Goal: Information Seeking & Learning: Check status

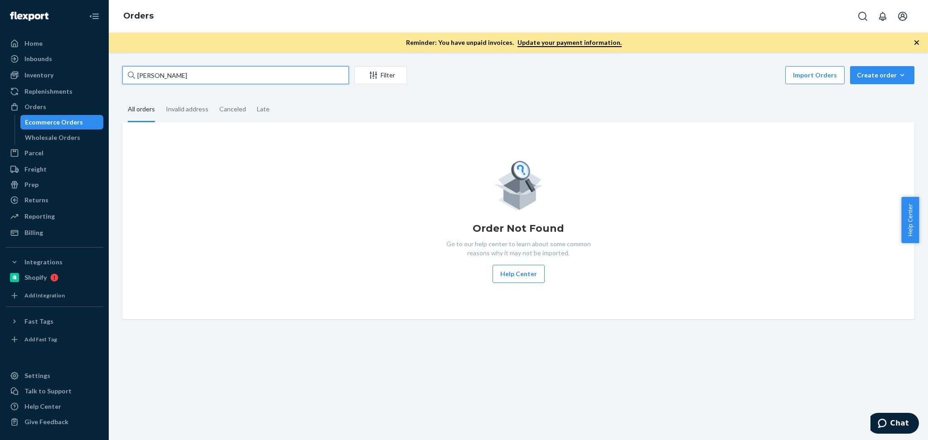
click at [226, 77] on input "Erika Versalovic" at bounding box center [235, 75] width 226 height 18
paste input "Lauren Yerkes"
click at [218, 77] on input "Lauren Yerkes" at bounding box center [235, 75] width 226 height 18
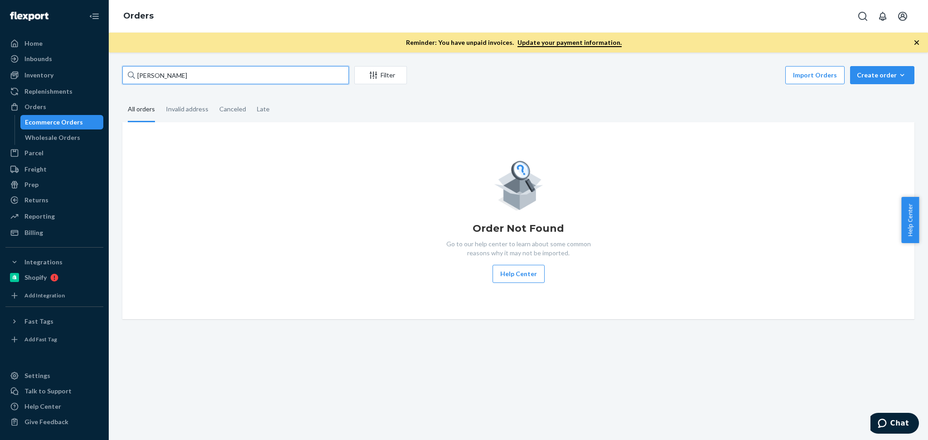
click at [218, 77] on input "Lauren Yerkes" at bounding box center [235, 75] width 226 height 18
type input "Lauren Yerkes"
click at [51, 104] on div "Orders" at bounding box center [54, 107] width 96 height 13
click at [38, 106] on div "Orders" at bounding box center [35, 106] width 22 height 9
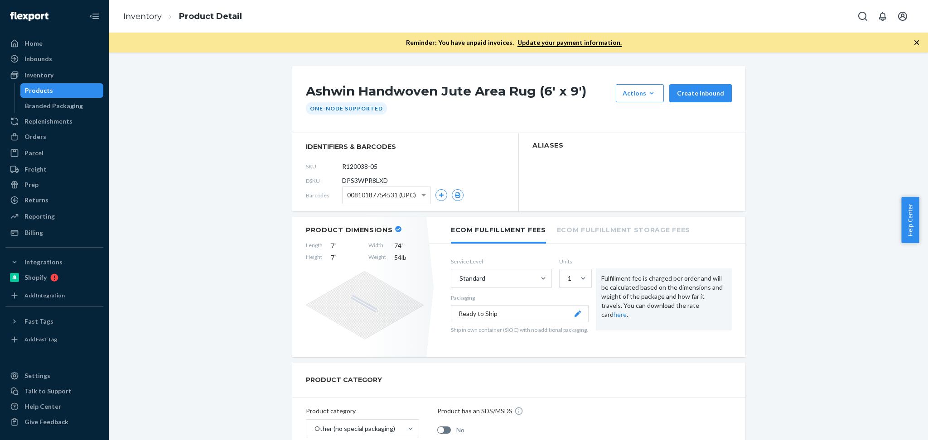
click at [54, 68] on link "Inventory" at bounding box center [54, 75] width 98 height 14
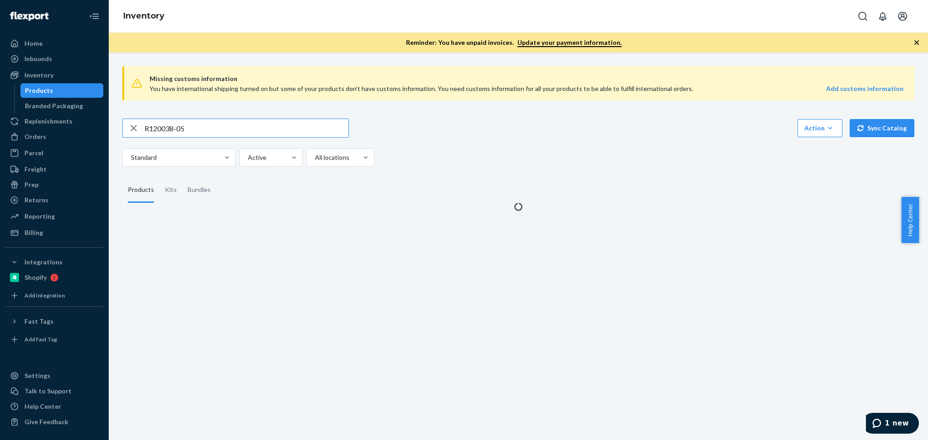
click at [214, 127] on input "R120038-05" at bounding box center [246, 128] width 204 height 18
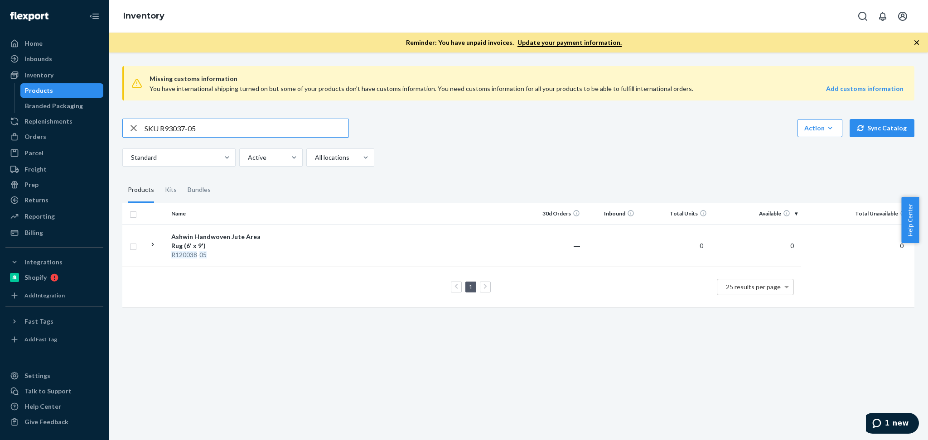
click at [162, 130] on input "SKU R93037-05" at bounding box center [246, 128] width 204 height 18
type input "R93037-05"
click at [231, 242] on div "Bhakti Handwoven Area Rug (Olive / 6' x 9')" at bounding box center [218, 241] width 95 height 18
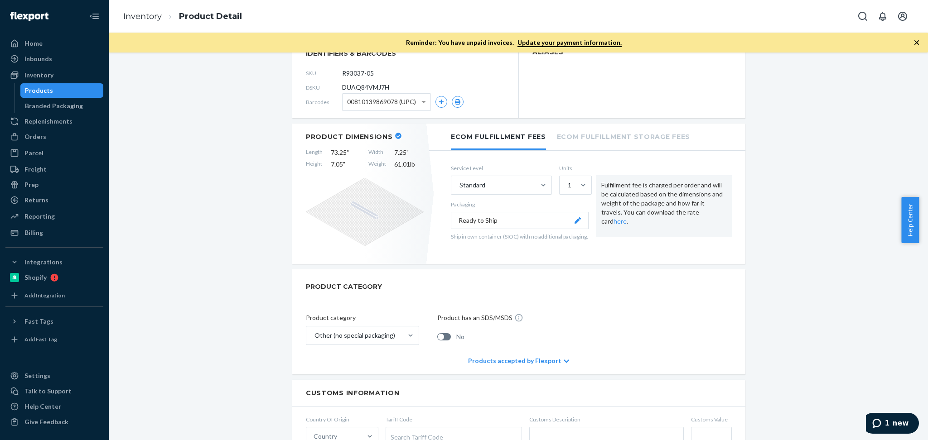
scroll to position [56, 0]
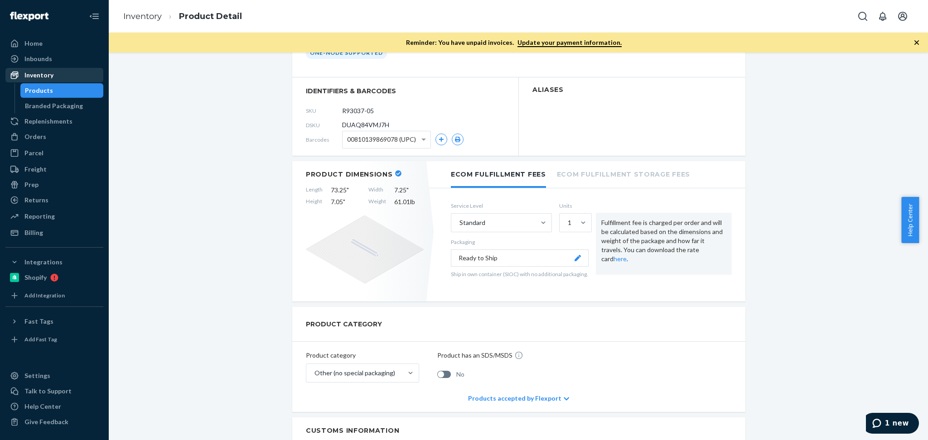
click at [61, 75] on div "Inventory" at bounding box center [54, 75] width 96 height 13
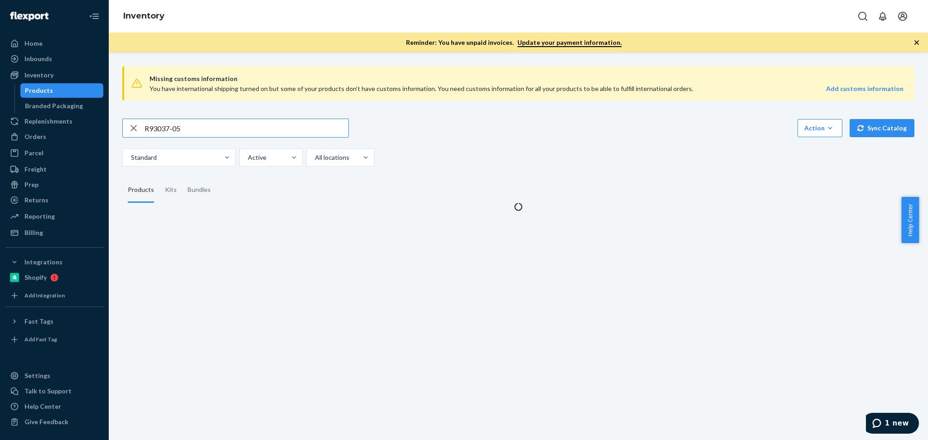
click at [186, 125] on input "R93037-05" at bounding box center [246, 128] width 204 height 18
click at [161, 131] on input "SKU B66001-03" at bounding box center [246, 128] width 204 height 18
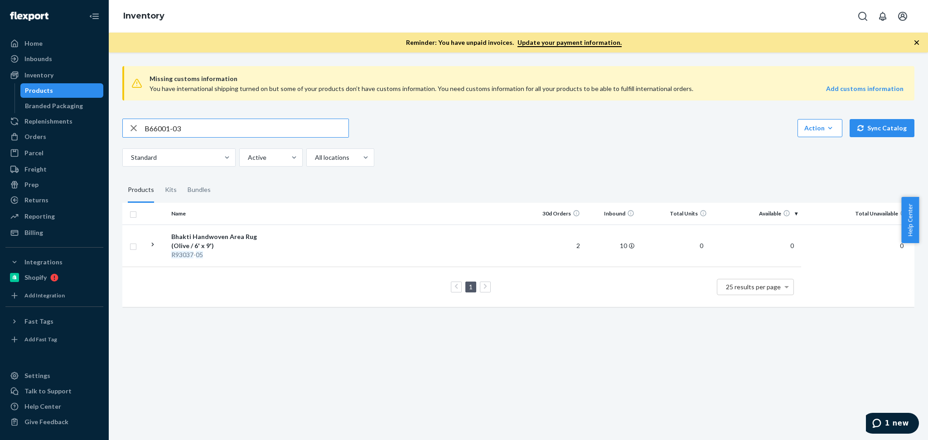
type input "B66001-03"
click at [354, 234] on td at bounding box center [399, 246] width 260 height 42
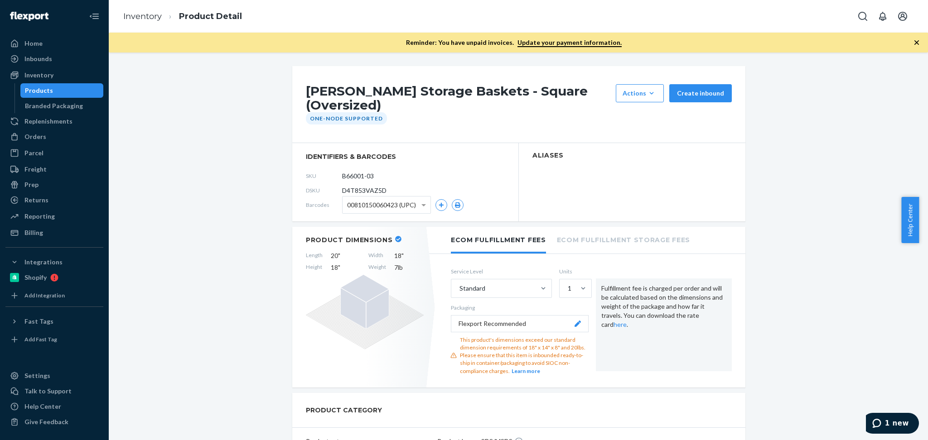
click at [34, 82] on div "Inventory Products Branded Packaging" at bounding box center [54, 90] width 98 height 45
click at [54, 73] on div "Inventory" at bounding box center [54, 75] width 96 height 13
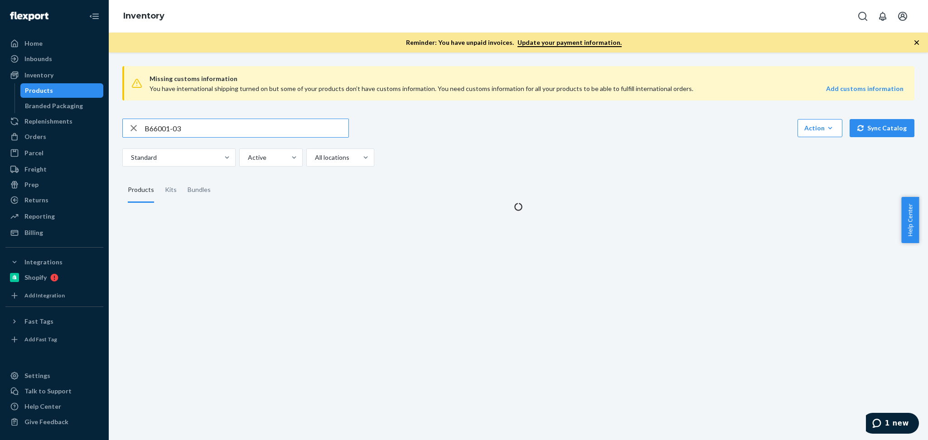
click at [261, 133] on input "B66001-03" at bounding box center [246, 128] width 204 height 18
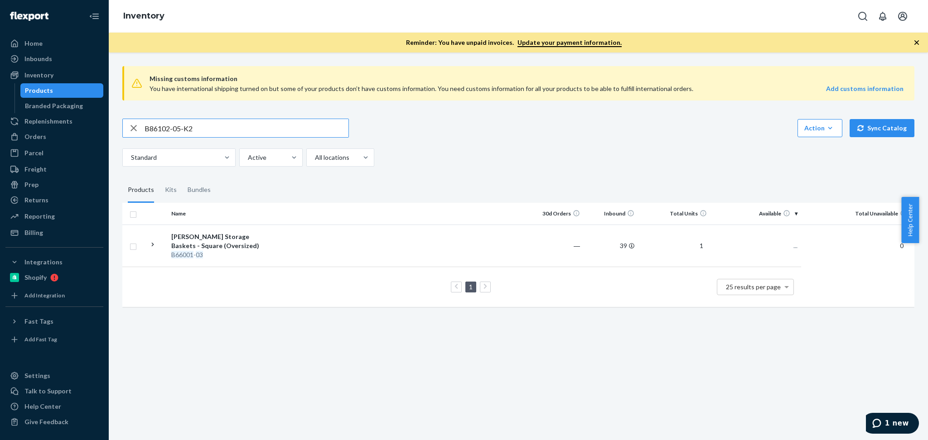
type input "B86102-05-K2"
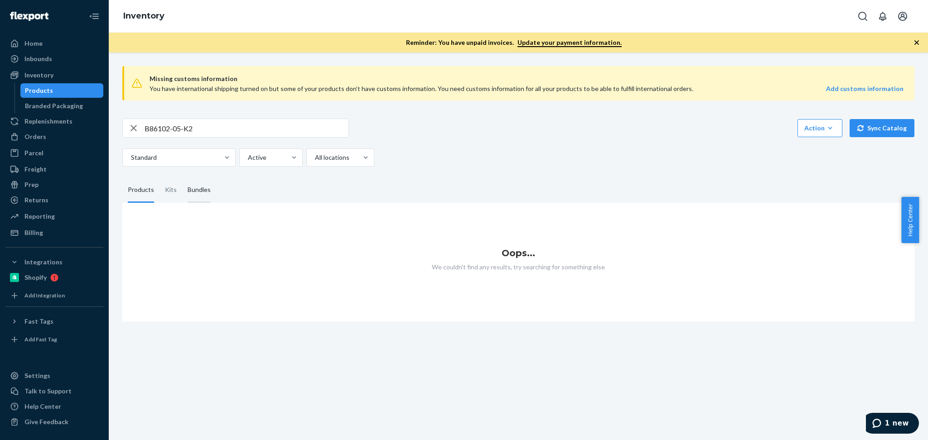
click at [188, 190] on div "Bundles" at bounding box center [199, 190] width 23 height 25
click at [182, 178] on input "Bundles" at bounding box center [182, 178] width 0 height 0
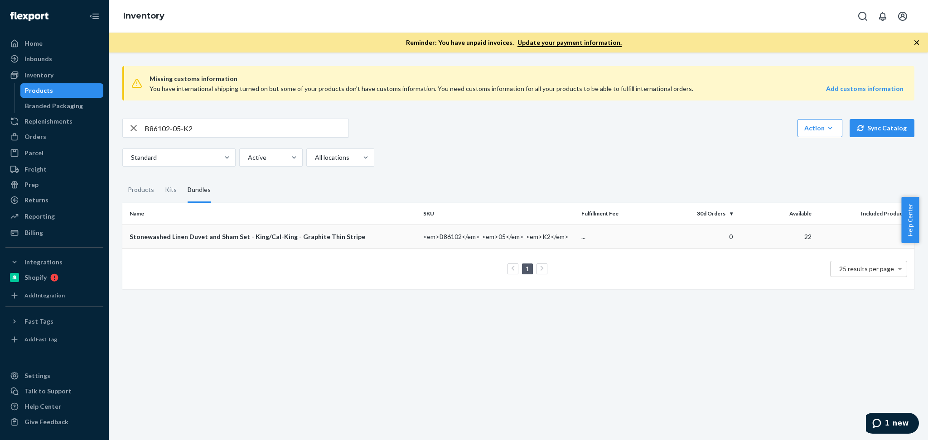
click at [346, 246] on td "Stonewashed Linen Duvet and Sham Set - King/Cal-King - Graphite Thin Stripe" at bounding box center [270, 237] width 297 height 24
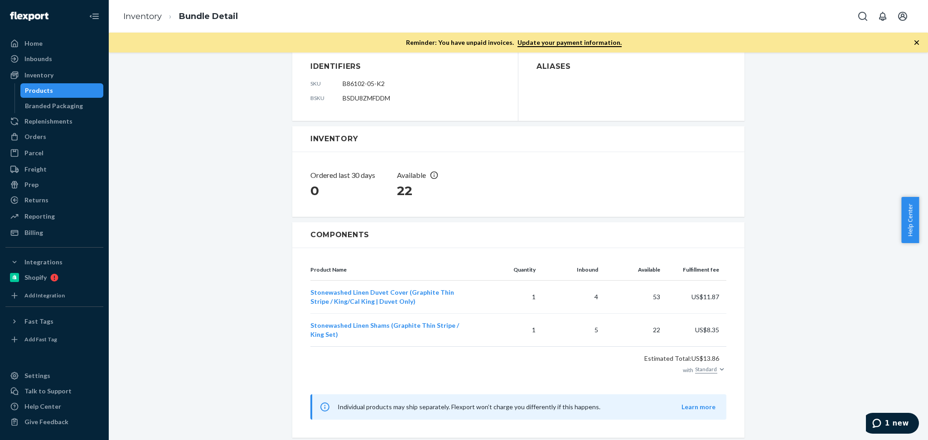
scroll to position [92, 0]
click at [62, 76] on div "Inventory" at bounding box center [54, 75] width 96 height 13
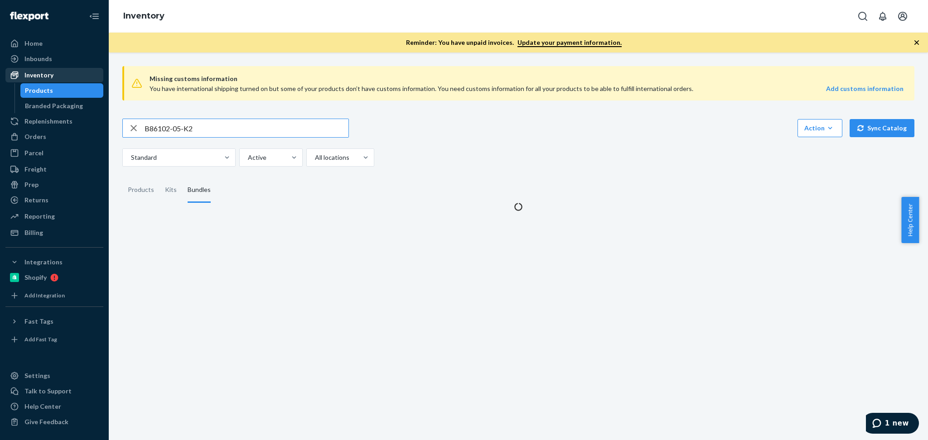
click at [190, 130] on input "B86102-05-K2" at bounding box center [246, 128] width 204 height 18
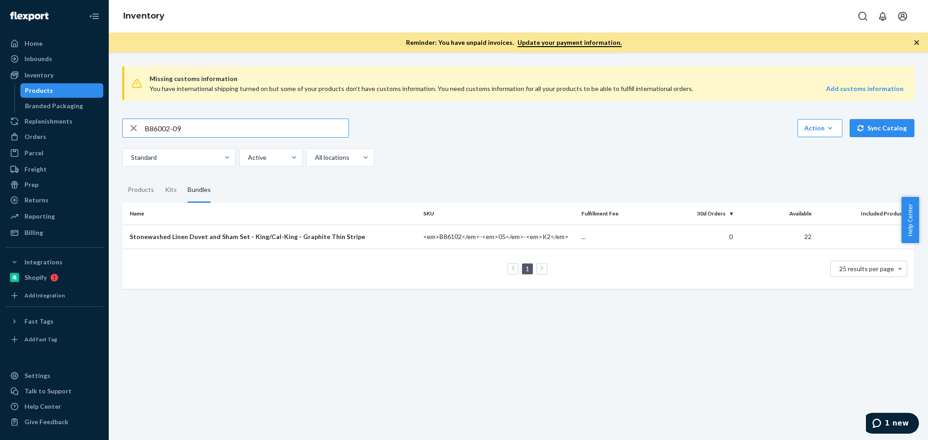
type input "B86002-09"
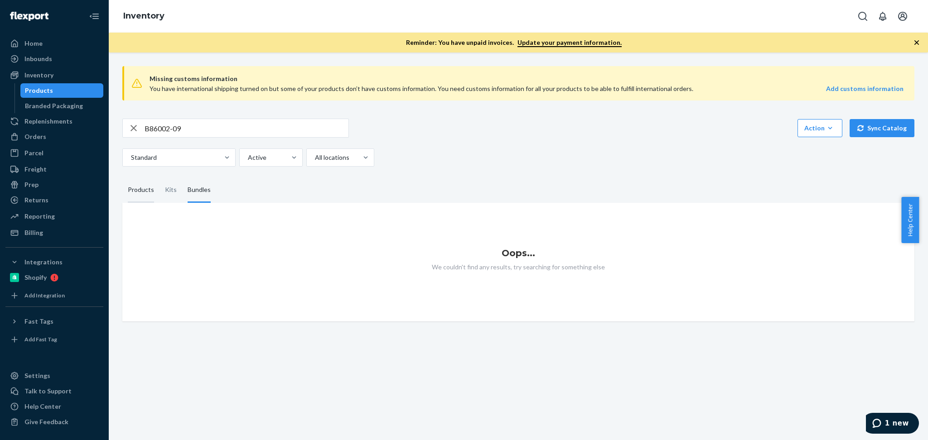
click at [147, 192] on div "Products" at bounding box center [141, 190] width 26 height 25
click at [122, 178] on input "Products" at bounding box center [122, 178] width 0 height 0
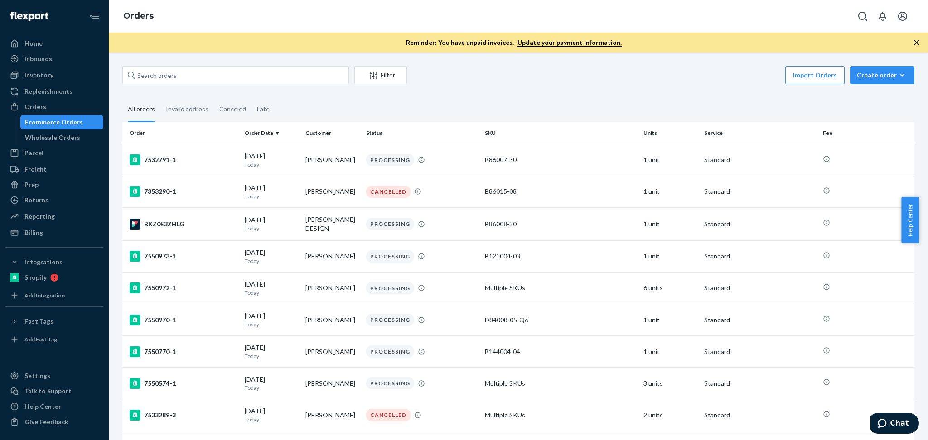
click at [218, 65] on div "Filter Import Orders Create order Ecommerce order Removal order All orders Inva…" at bounding box center [518, 247] width 819 height 388
click at [216, 72] on input "text" at bounding box center [235, 75] width 226 height 18
paste input "[PERSON_NAME]"
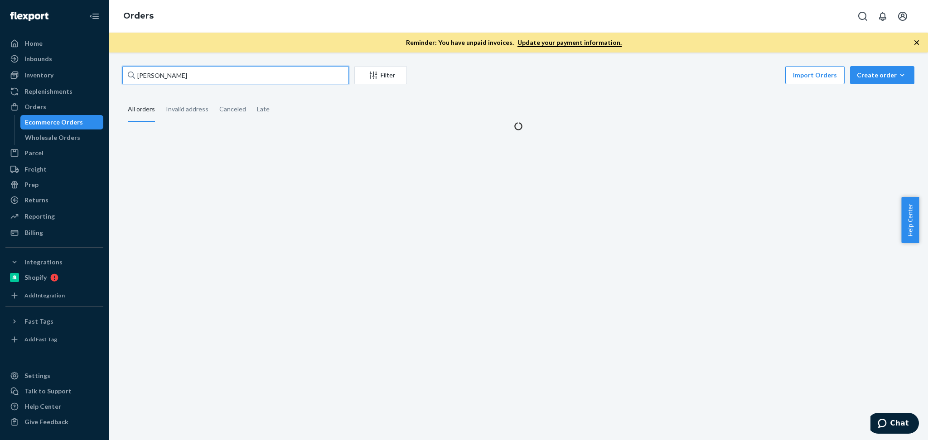
type input "[PERSON_NAME]"
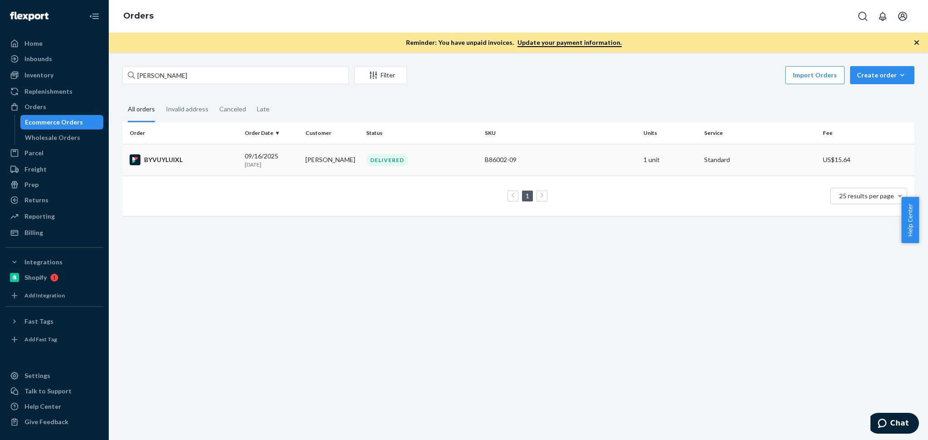
click at [178, 149] on td "BYVUYLUIXL" at bounding box center [181, 160] width 119 height 32
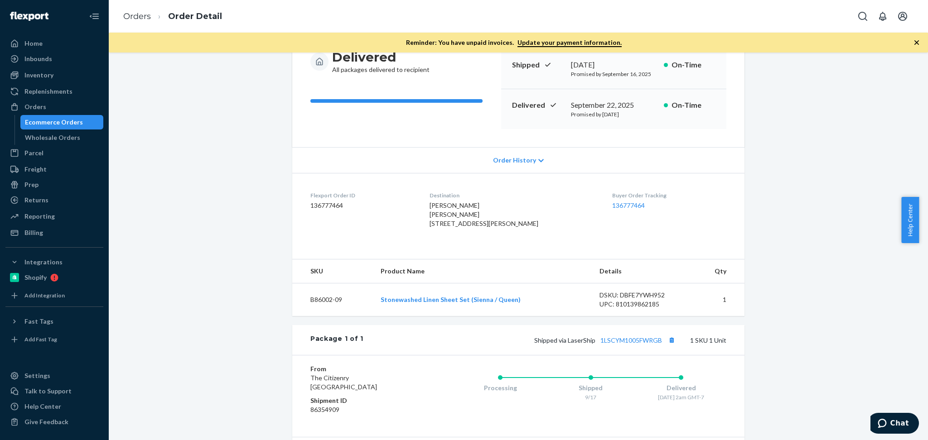
scroll to position [81, 0]
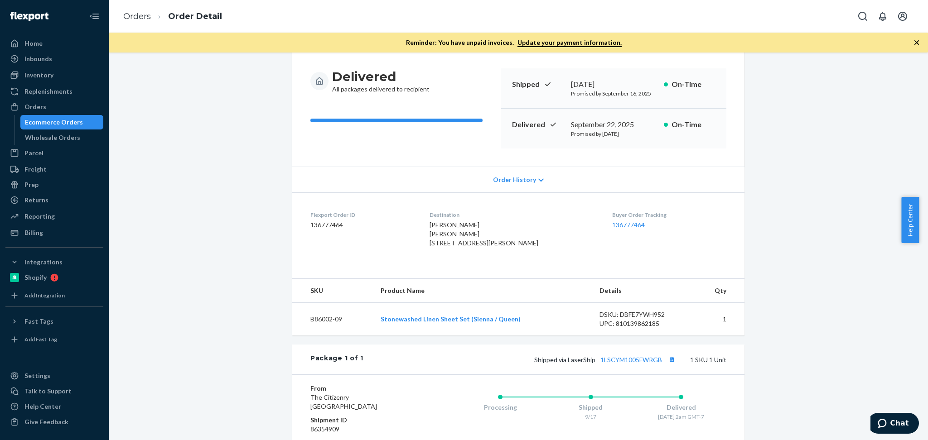
click at [643, 365] on div "Shipped via LaserShip 1LSCYM1005FWRGB 1 SKU 1 Unit" at bounding box center [544, 360] width 363 height 12
click at [650, 364] on link "1LSCYM1005FWRGB" at bounding box center [631, 360] width 62 height 8
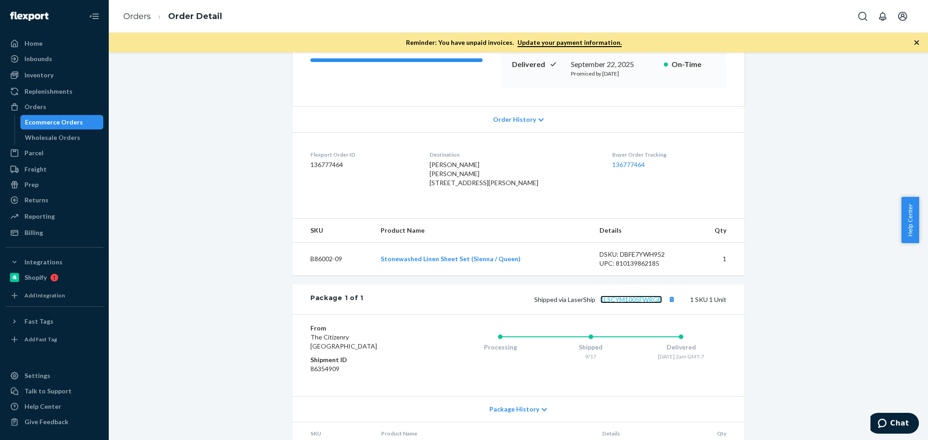
scroll to position [120, 0]
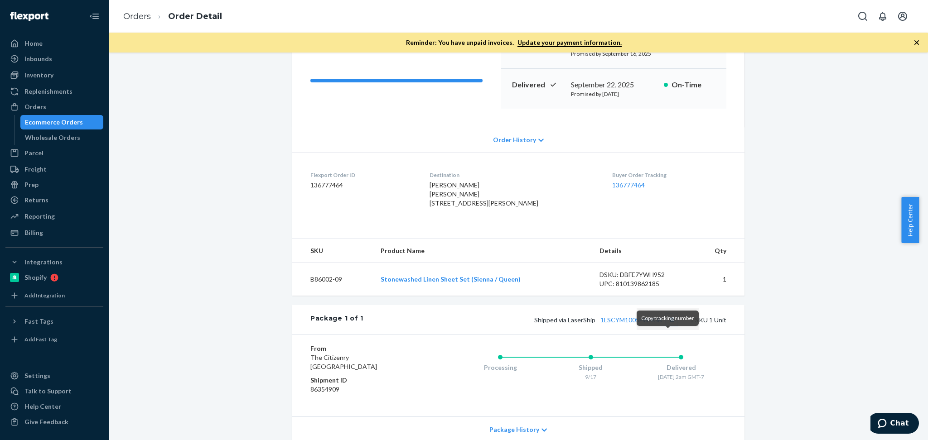
click at [668, 326] on button "Copy tracking number" at bounding box center [671, 320] width 12 height 12
click at [55, 103] on div "Orders" at bounding box center [54, 107] width 96 height 13
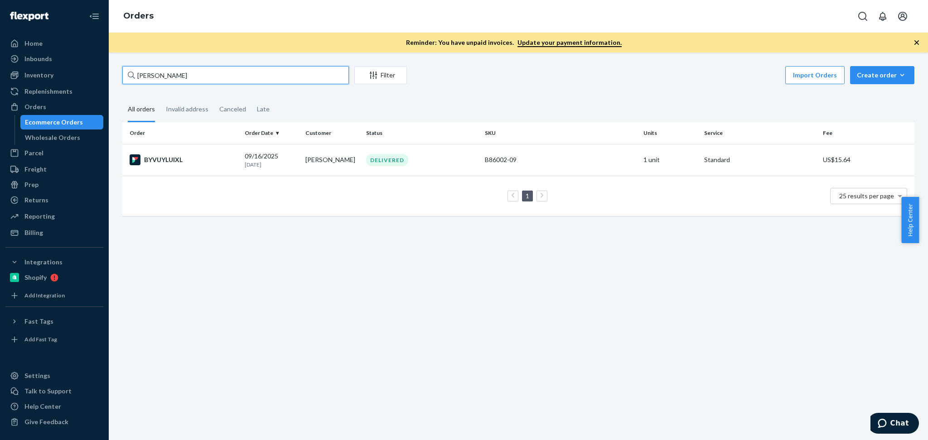
click at [210, 76] on input "jenny hamm" at bounding box center [235, 75] width 226 height 18
paste input "Megan Smith"
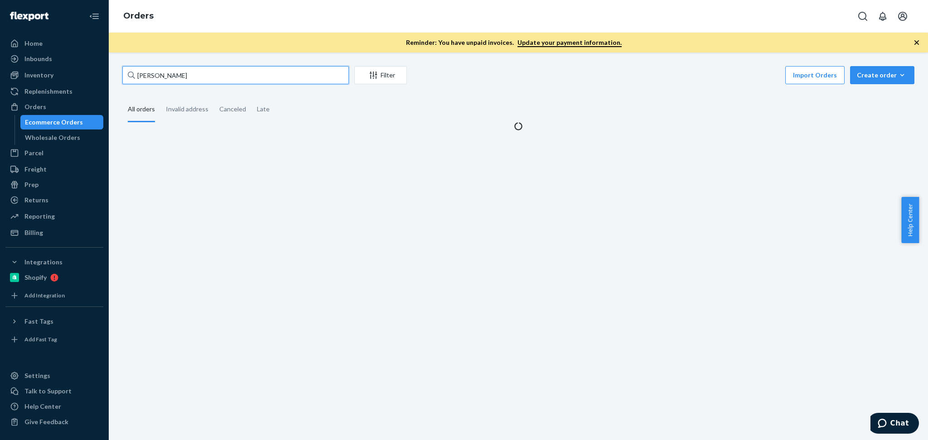
type input "Megan Smith"
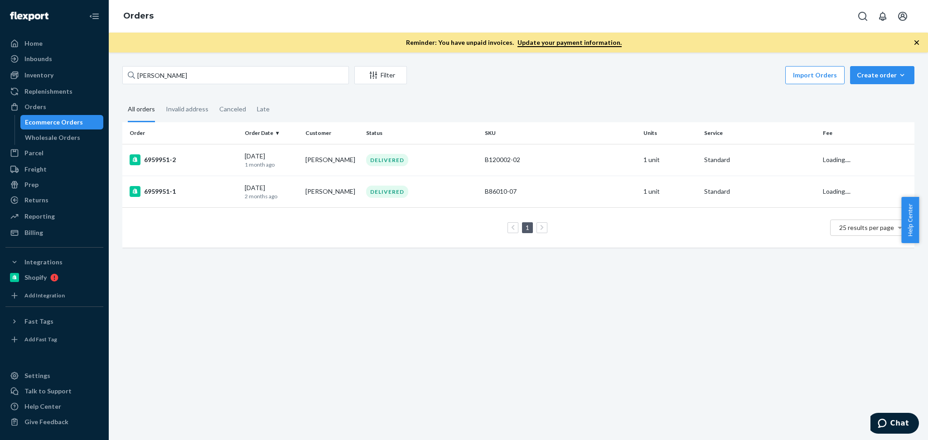
click at [415, 298] on div "Megan Smith Filter Import Orders Create order Ecommerce order Removal order All…" at bounding box center [518, 247] width 819 height 388
click at [302, 160] on td "Megan Smith" at bounding box center [332, 160] width 61 height 32
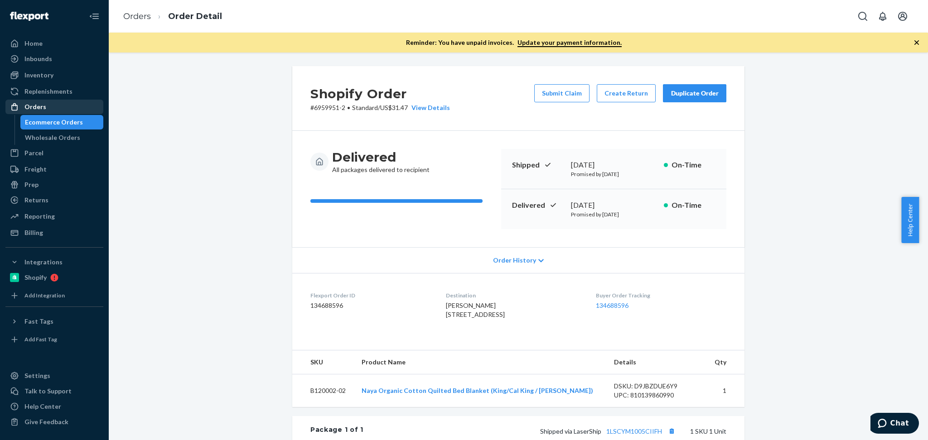
click at [60, 108] on div "Orders" at bounding box center [54, 107] width 96 height 13
click at [64, 105] on div "Orders" at bounding box center [54, 107] width 96 height 13
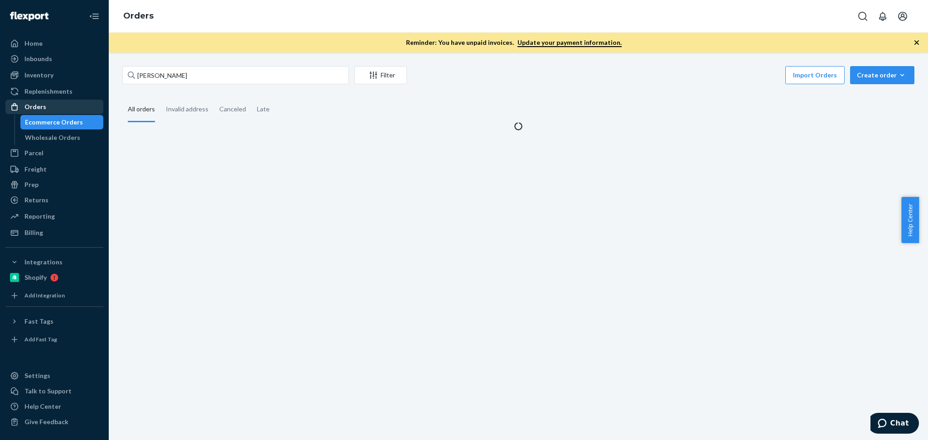
click at [30, 111] on div "Orders" at bounding box center [35, 106] width 22 height 9
click at [204, 73] on input "Megan Smith" at bounding box center [235, 75] width 226 height 18
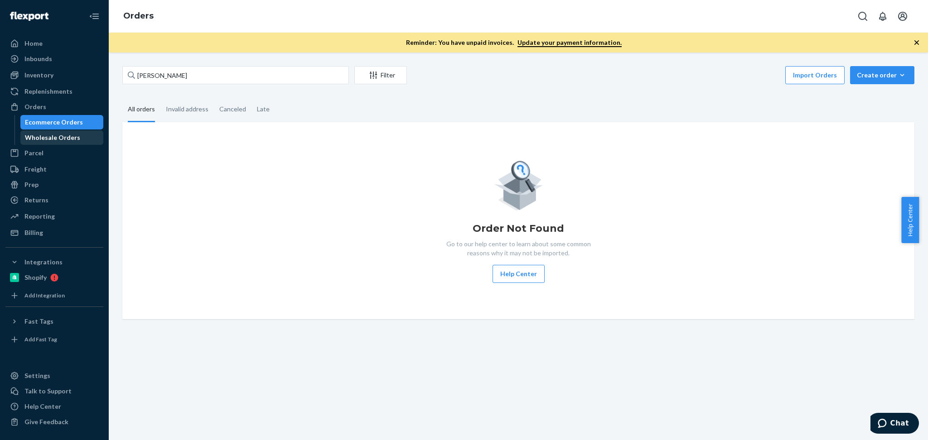
click at [56, 141] on div "Wholesale Orders" at bounding box center [52, 137] width 55 height 9
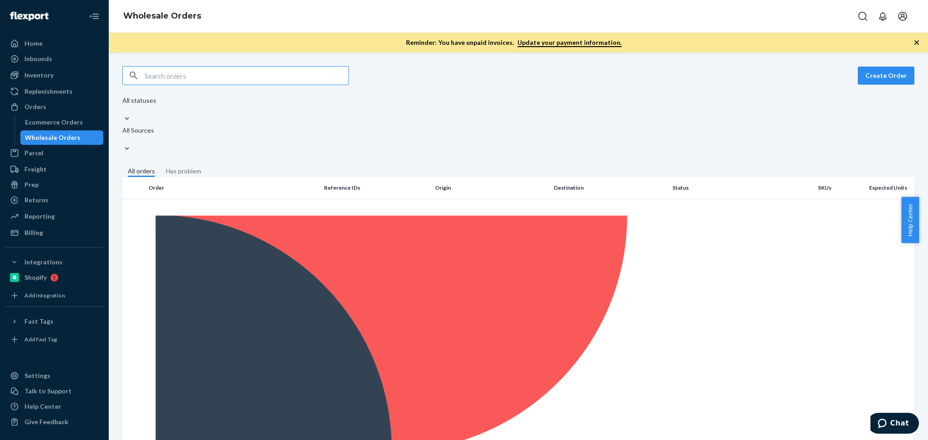
click at [176, 77] on input "text" at bounding box center [246, 76] width 204 height 18
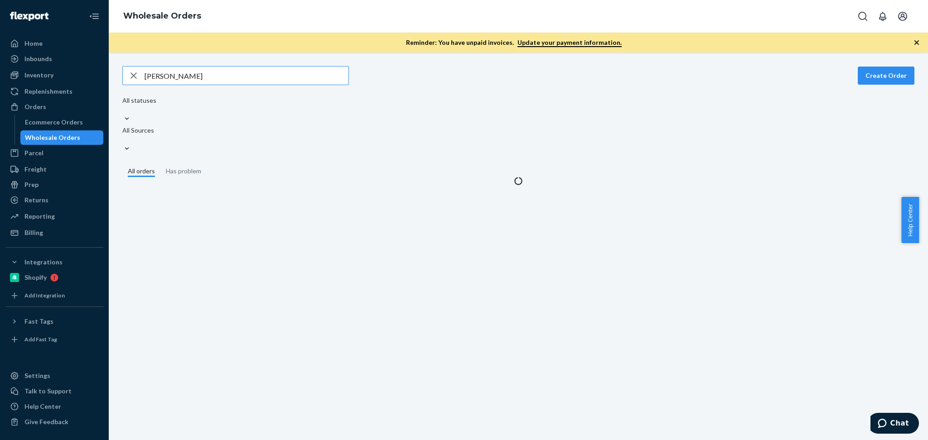
type input "Courtney Sanborn"
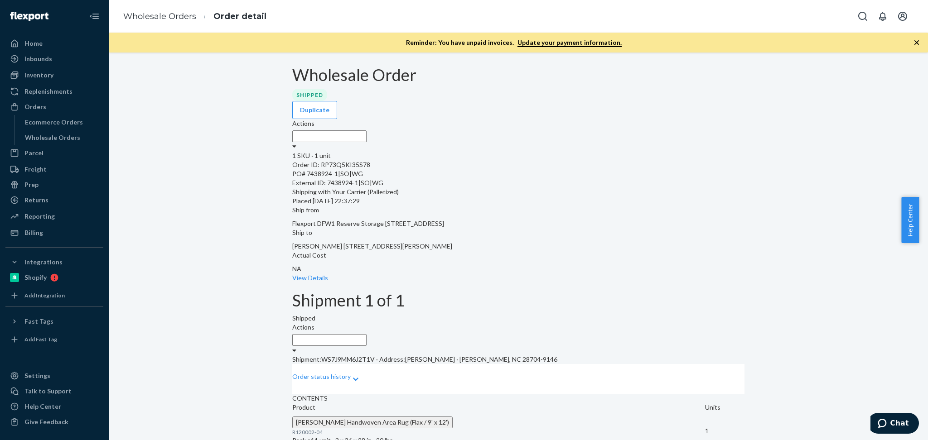
click at [359, 364] on div "Order status history" at bounding box center [518, 379] width 452 height 30
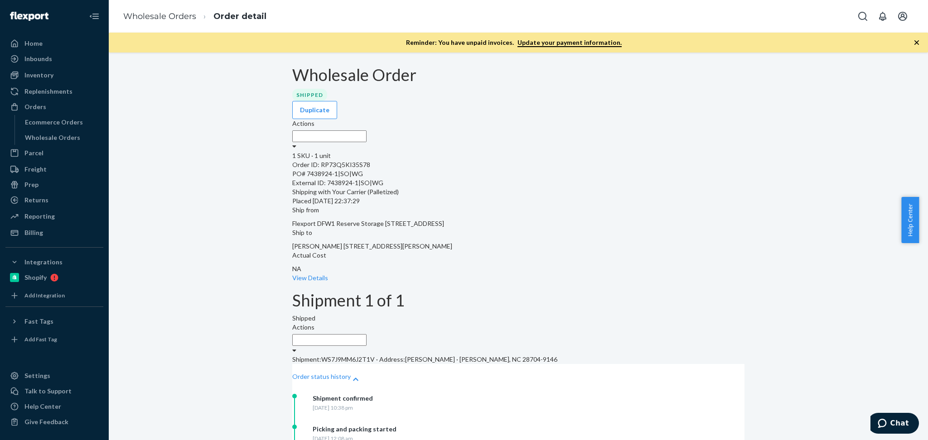
click at [359, 355] on p "Shipment: WS7J9MM6J2T1V · Address: COURTNEY SANBORN · ARDEN, NC 28704-9146" at bounding box center [518, 359] width 452 height 9
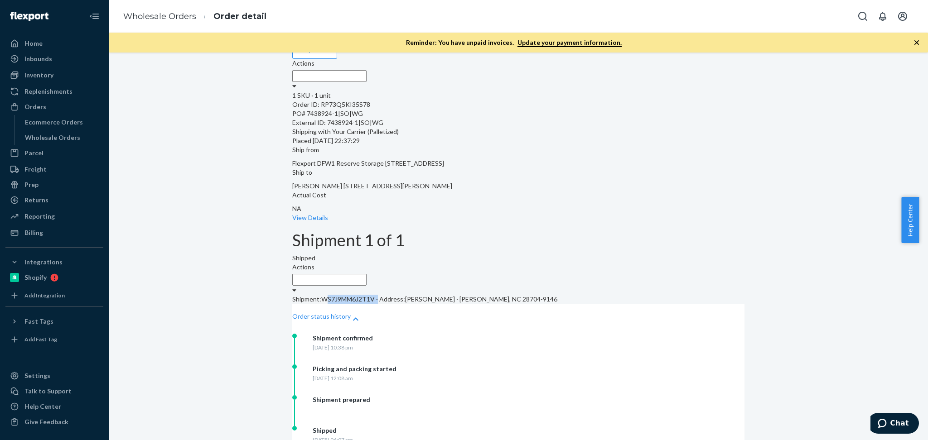
scroll to position [100, 0]
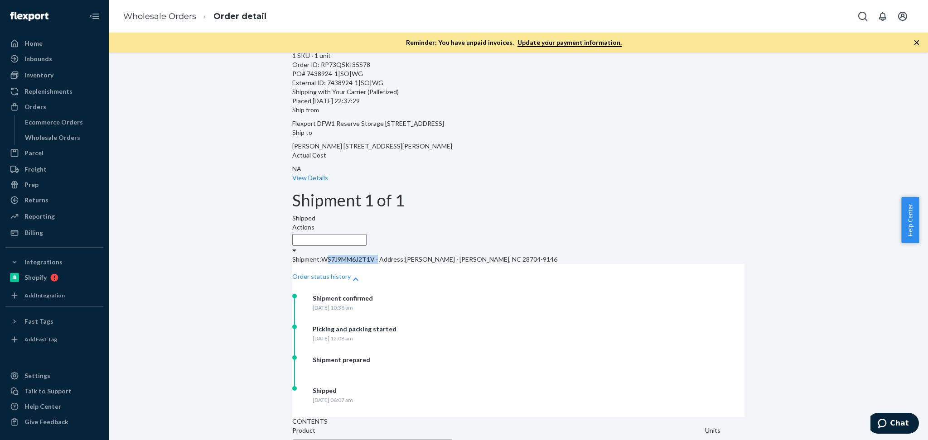
drag, startPoint x: 363, startPoint y: 313, endPoint x: 458, endPoint y: 313, distance: 95.1
click at [452, 386] on div "Shipped Thursday, September 11, 2025 at 06:07 am" at bounding box center [382, 401] width 181 height 31
click at [46, 84] on link "Replenishments" at bounding box center [54, 91] width 98 height 14
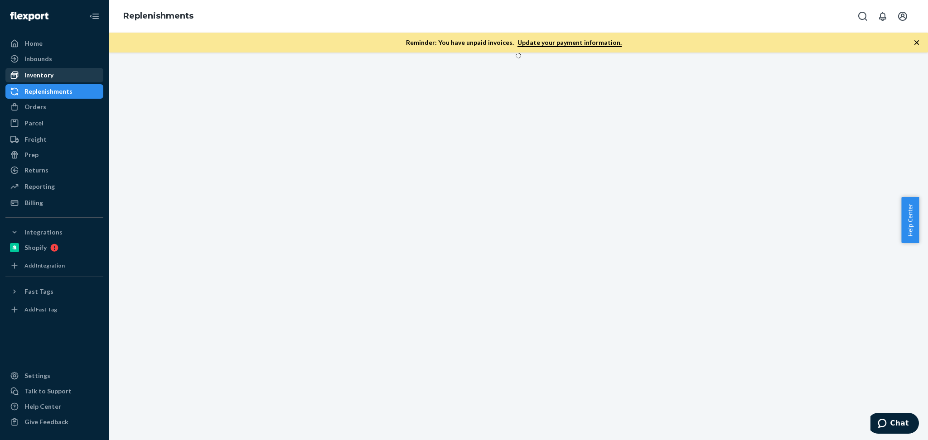
click at [51, 74] on div "Inventory" at bounding box center [38, 75] width 29 height 9
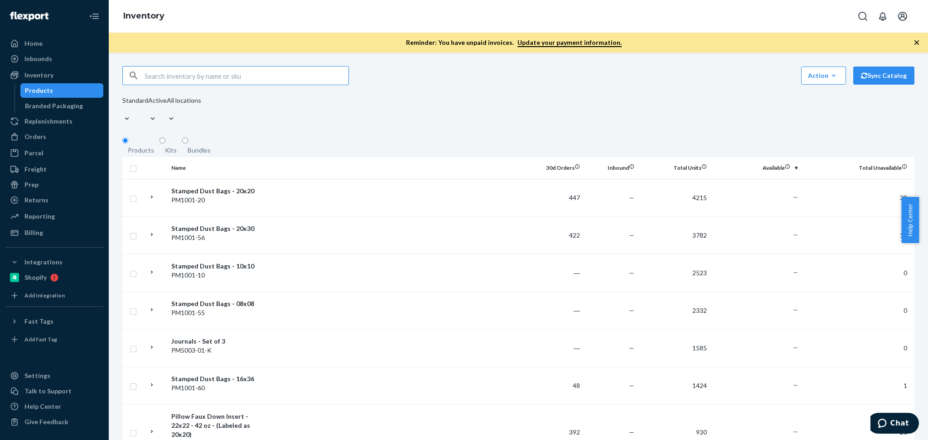
click at [203, 72] on input "text" at bounding box center [246, 76] width 204 height 18
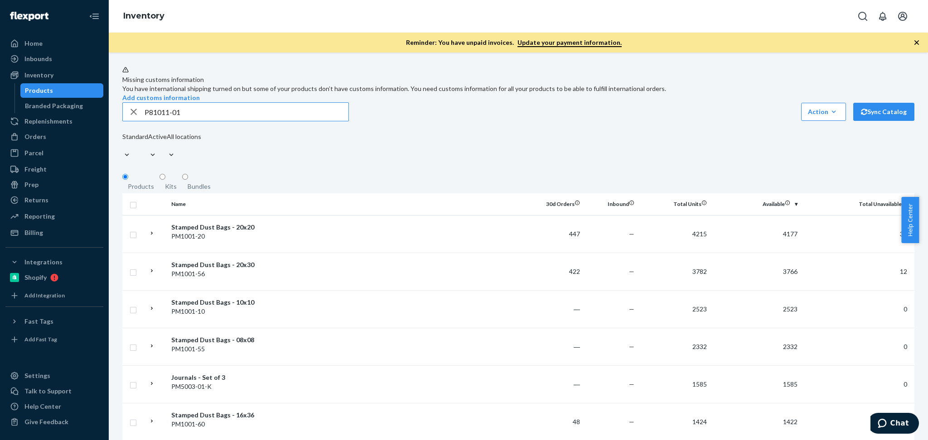
type input "P81011-01"
click at [52, 136] on div "Orders" at bounding box center [54, 136] width 96 height 13
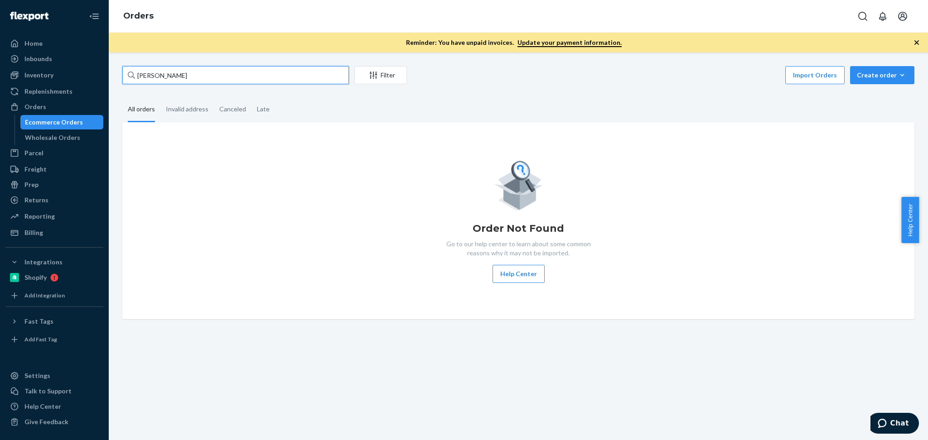
click at [183, 68] on input "Megan Smith" at bounding box center [235, 75] width 226 height 18
paste input "Courtney Sanborn"
type input "Courtney Sanborn"
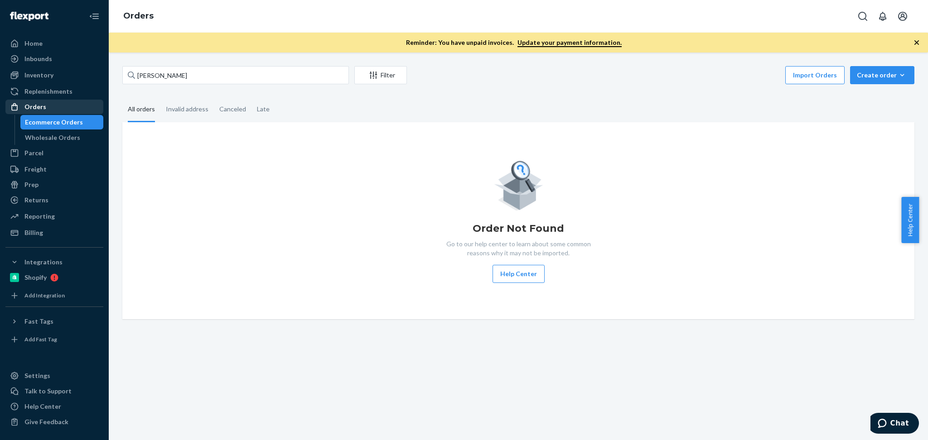
click at [63, 109] on div "Orders" at bounding box center [54, 107] width 96 height 13
click at [36, 137] on div "Wholesale Orders" at bounding box center [52, 137] width 55 height 9
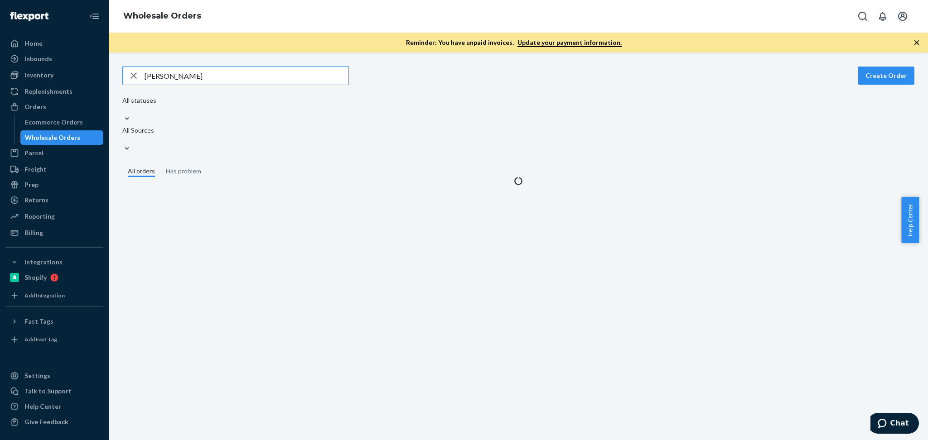
type input "Courtney Sanborn"
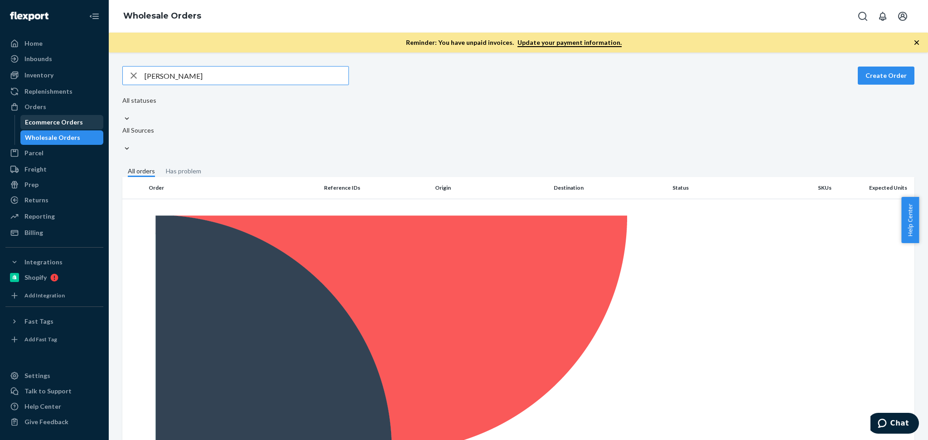
click at [48, 122] on div "Ecommerce Orders" at bounding box center [54, 122] width 58 height 9
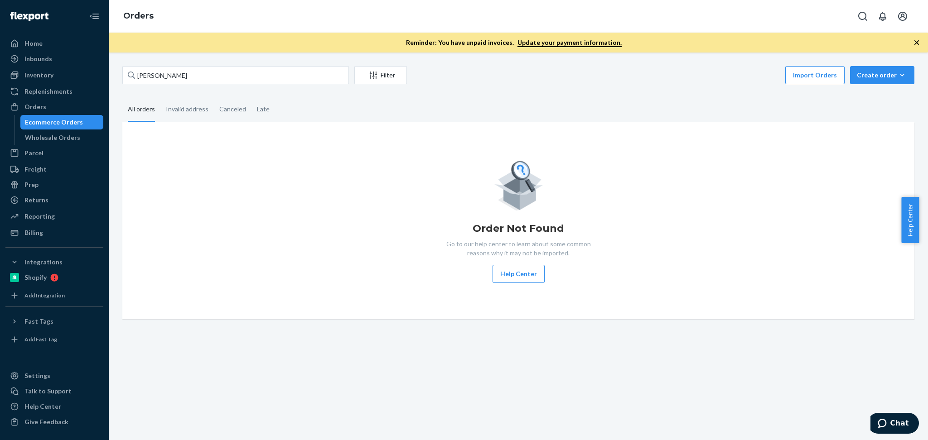
click at [204, 64] on div "Courtney Sanborn Filter Import Orders Create order Ecommerce order Removal orde…" at bounding box center [518, 247] width 819 height 388
click at [208, 73] on input "Courtney Sanborn" at bounding box center [235, 75] width 226 height 18
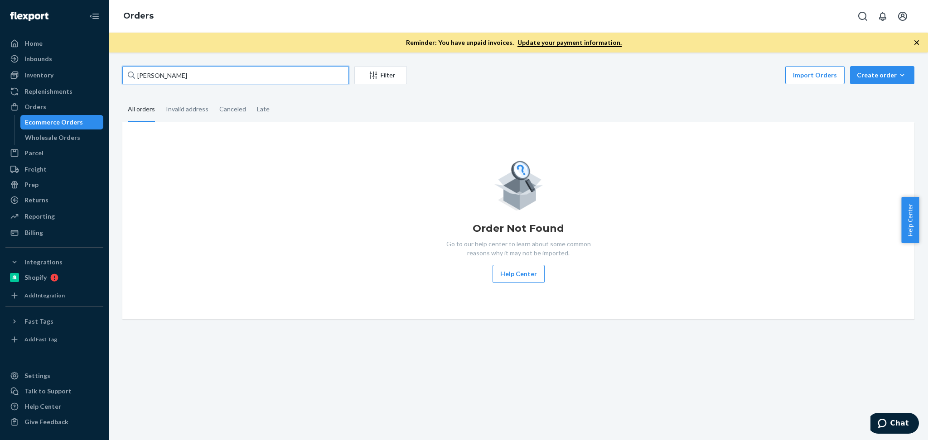
click at [192, 69] on input "Courtney Sanborn" at bounding box center [235, 75] width 226 height 18
paste input "137251778"
type input "137251778"
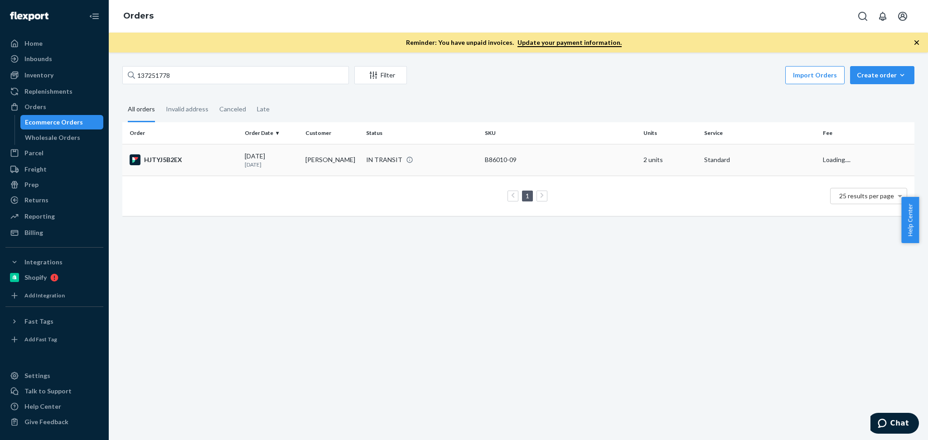
click at [293, 165] on p "1 day ago" at bounding box center [271, 165] width 53 height 8
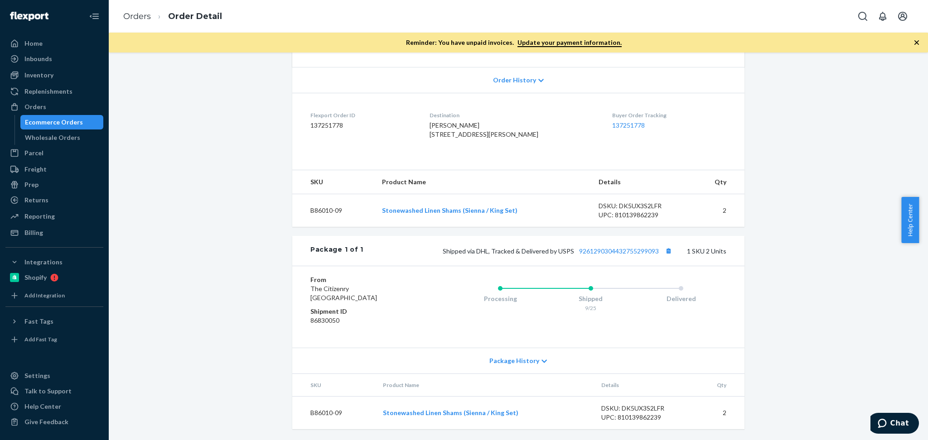
scroll to position [161, 0]
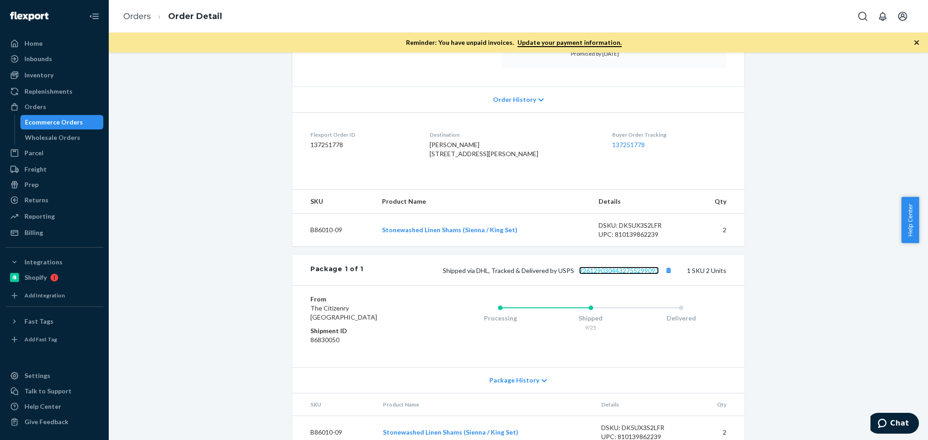
click at [631, 274] on link "9261290304432755299093" at bounding box center [619, 271] width 80 height 8
click at [668, 276] on button "Copy tracking number" at bounding box center [668, 270] width 12 height 12
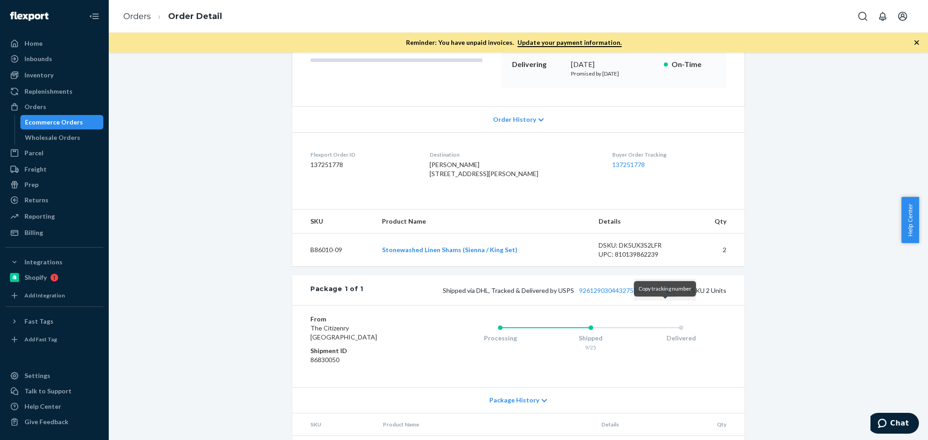
click at [663, 296] on button "Copy tracking number" at bounding box center [668, 290] width 12 height 12
click at [47, 106] on div "Orders" at bounding box center [54, 107] width 96 height 13
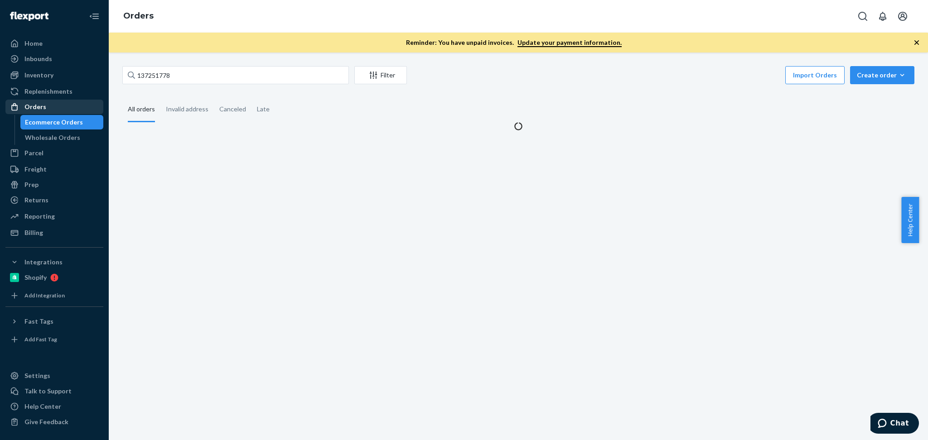
click at [52, 103] on div "Orders" at bounding box center [54, 107] width 96 height 13
click at [179, 72] on input "137251778" at bounding box center [235, 75] width 226 height 18
paste input "Esther Medina"
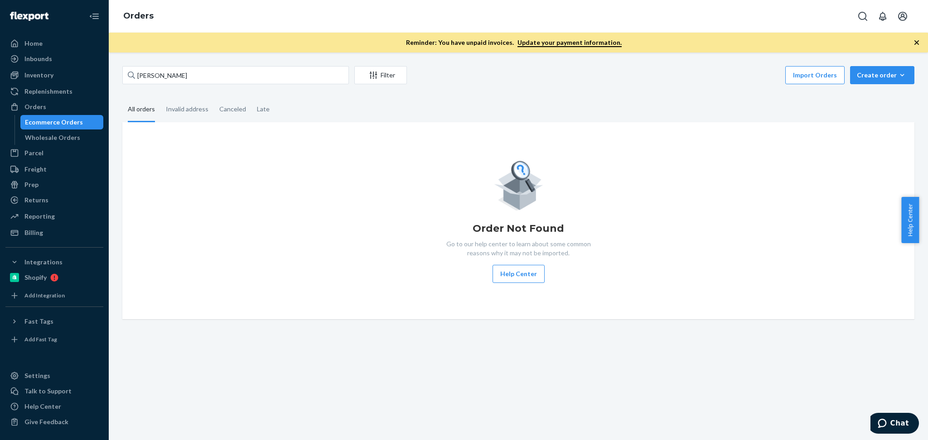
click at [375, 277] on div "Order Not Found Go to our help center to learn about some common reasons why it…" at bounding box center [518, 221] width 777 height 125
click at [192, 69] on input "Esther Medina" at bounding box center [235, 75] width 226 height 18
paste input "Michelle Pease"
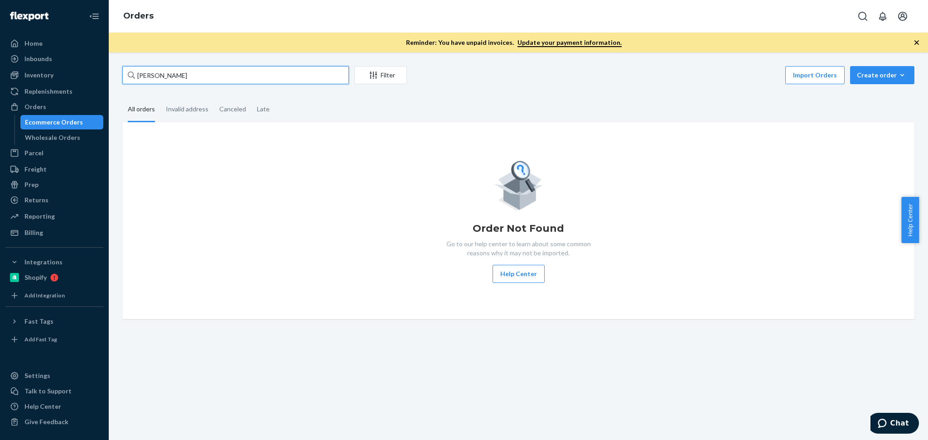
type input "Michelle Pease"
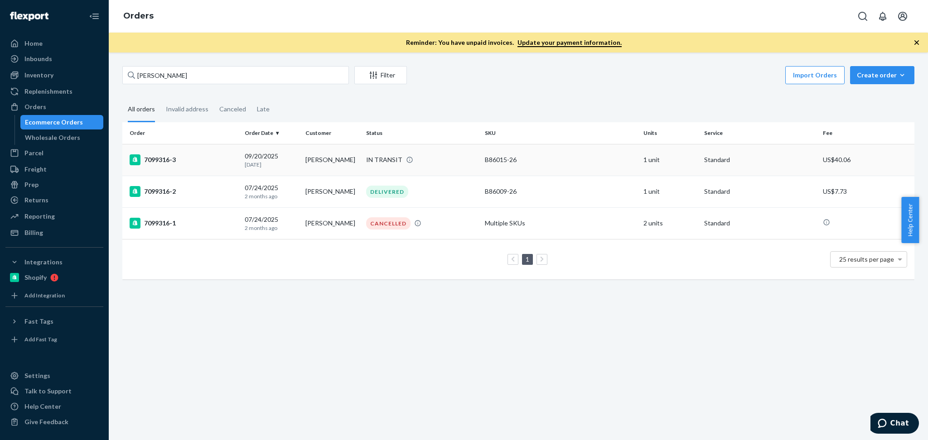
click at [297, 167] on td "09/20/2025 5 days ago" at bounding box center [271, 160] width 61 height 32
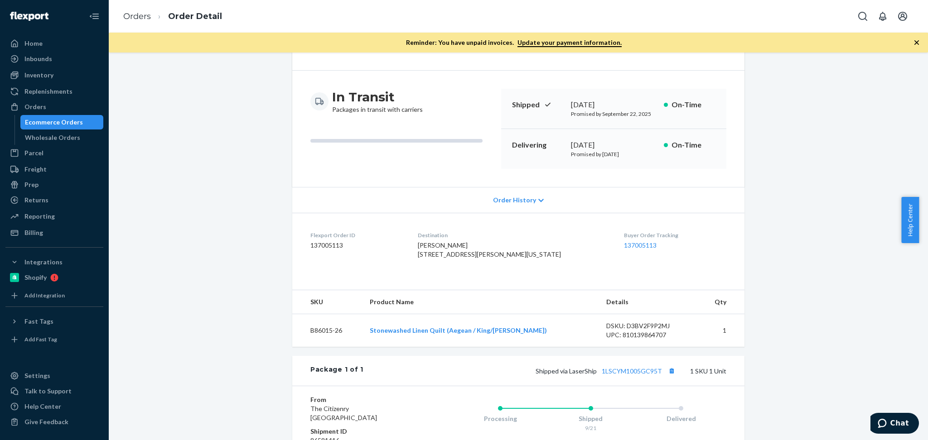
scroll to position [81, 0]
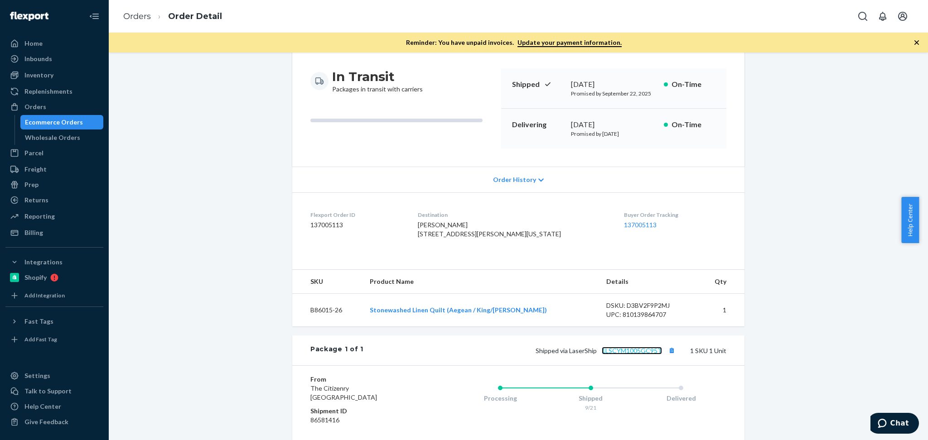
click at [640, 355] on link "1LSCYM1005GC95T" at bounding box center [631, 351] width 60 height 8
click at [665, 356] on button "Copy tracking number" at bounding box center [671, 351] width 12 height 12
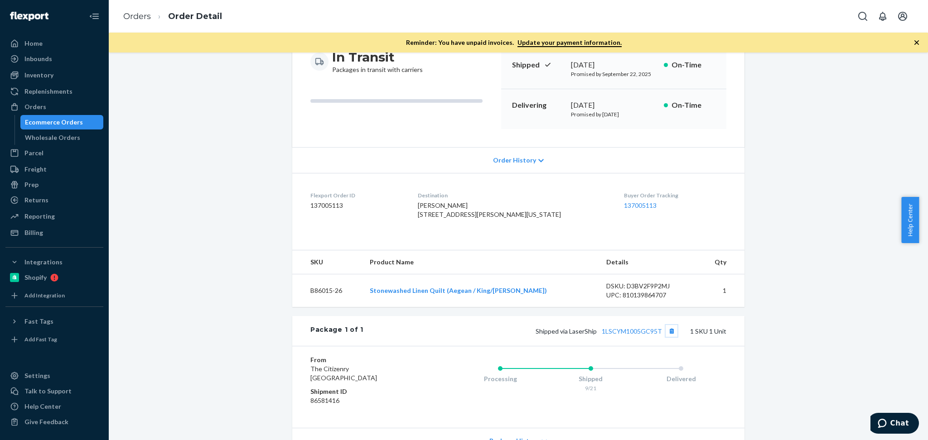
scroll to position [40, 0]
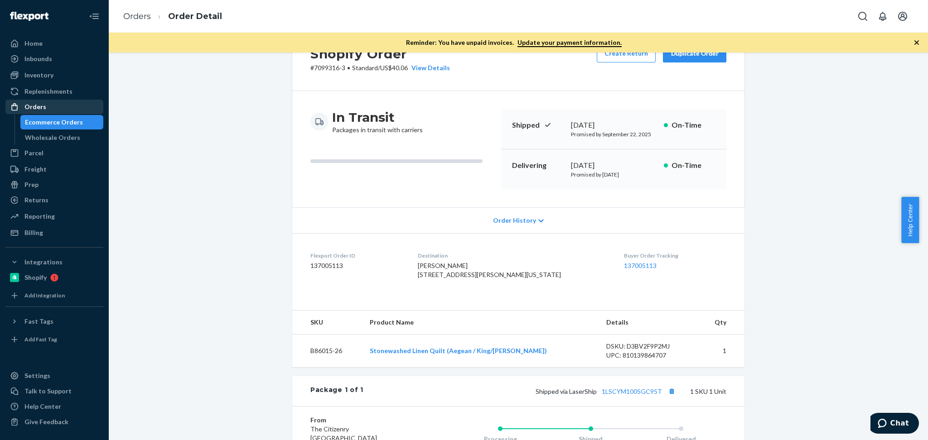
click at [43, 109] on div "Orders" at bounding box center [35, 106] width 22 height 9
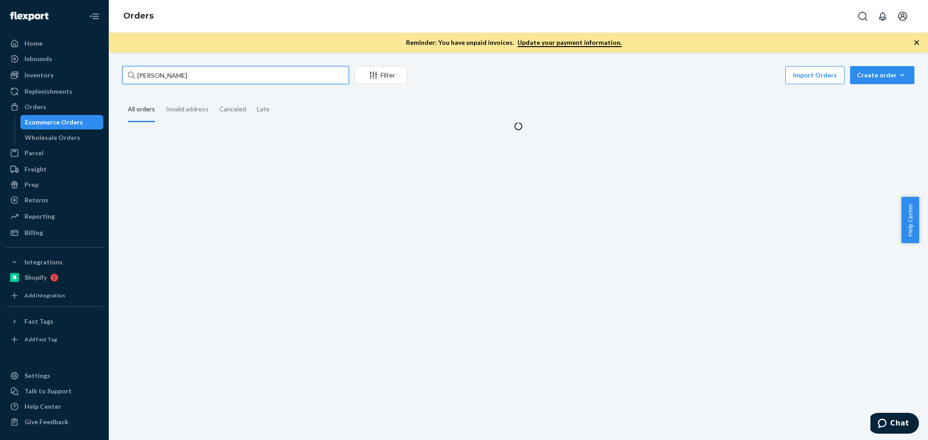
click at [211, 77] on input "Michelle Pease" at bounding box center [235, 75] width 226 height 18
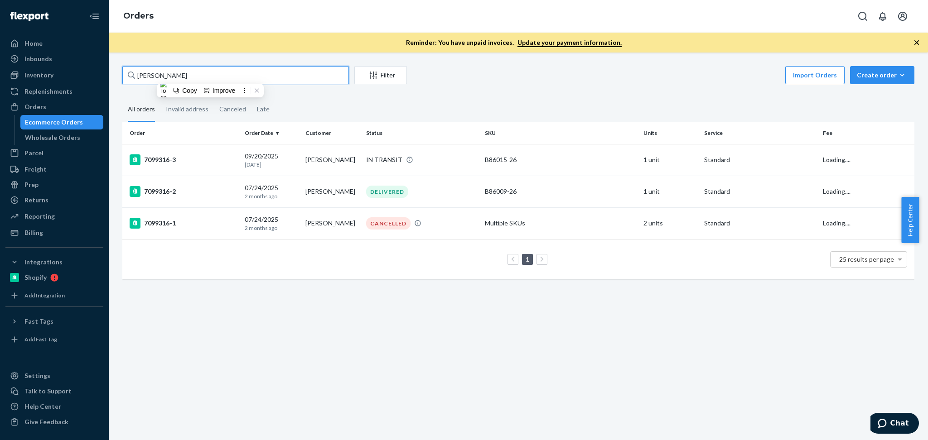
click at [211, 77] on input "Michelle Pease" at bounding box center [235, 75] width 226 height 18
paste input "R93033-06"
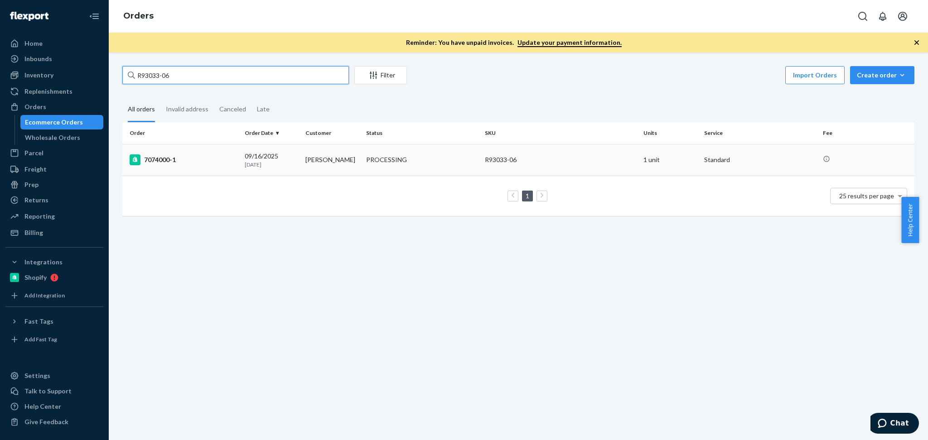
type input "R93033-06"
click at [309, 165] on td "shane marechal" at bounding box center [332, 160] width 61 height 32
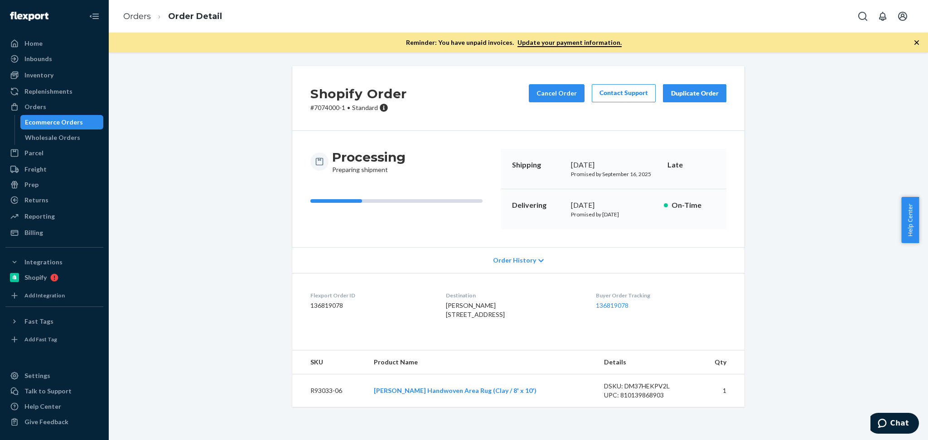
click at [811, 308] on div "Shopify Order # 7074000-1 • Standard Cancel Order Contact Support Duplicate Ord…" at bounding box center [517, 242] width 805 height 352
click at [665, 162] on div "Late" at bounding box center [690, 165] width 52 height 10
click at [780, 175] on div "Shopify Order # 7074000-1 • Standard Cancel Order Contact Support Duplicate Ord…" at bounding box center [517, 242] width 805 height 352
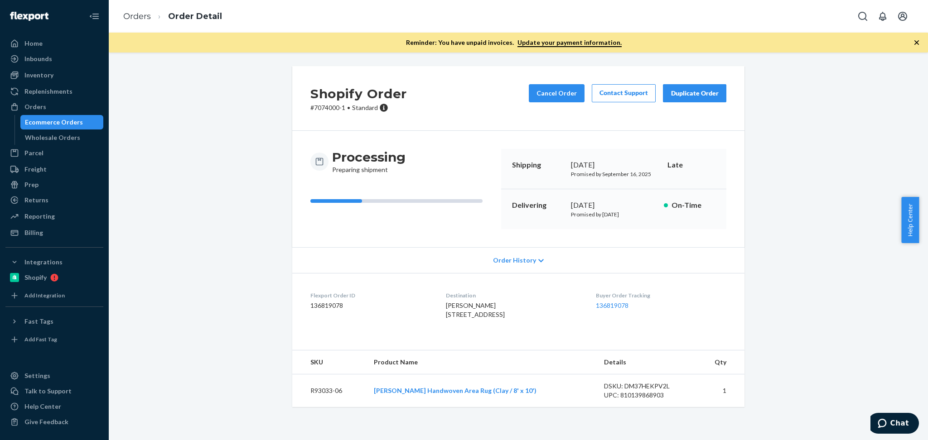
click at [800, 181] on div "Shopify Order # 7074000-1 • Standard Cancel Order Contact Support Duplicate Ord…" at bounding box center [517, 242] width 805 height 352
click at [676, 169] on p "Late" at bounding box center [691, 165] width 48 height 10
click at [802, 194] on div "Shopify Order # 7074000-1 • Standard Cancel Order Contact Support Duplicate Ord…" at bounding box center [517, 242] width 805 height 352
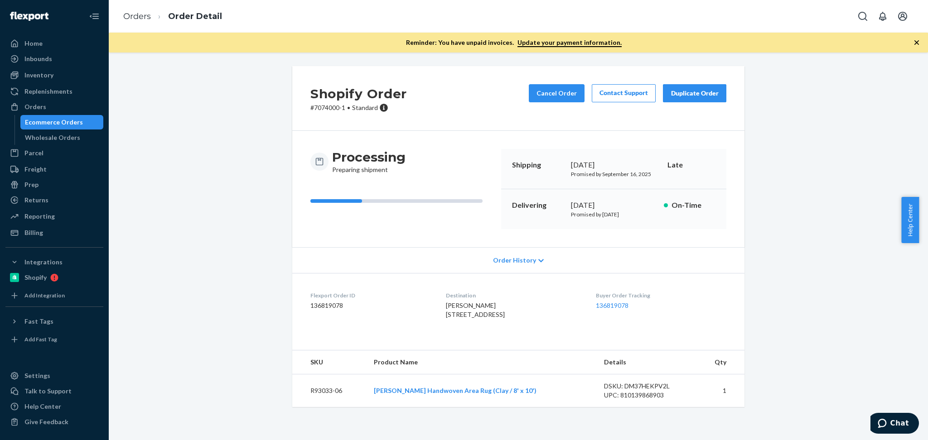
drag, startPoint x: 639, startPoint y: 206, endPoint x: 688, endPoint y: 205, distance: 48.9
click at [688, 205] on div "Delivering September 25, 2025 Promised by September 25, 2025 On-Time" at bounding box center [613, 209] width 225 height 40
click at [800, 227] on div "Shopify Order # 7074000-1 • Standard Cancel Order Contact Support Duplicate Ord…" at bounding box center [517, 242] width 805 height 352
click at [760, 300] on div "Shopify Order # 7074000-1 • Standard Cancel Order Contact Support Duplicate Ord…" at bounding box center [517, 242] width 805 height 352
click at [895, 423] on span "Chat" at bounding box center [899, 423] width 19 height 8
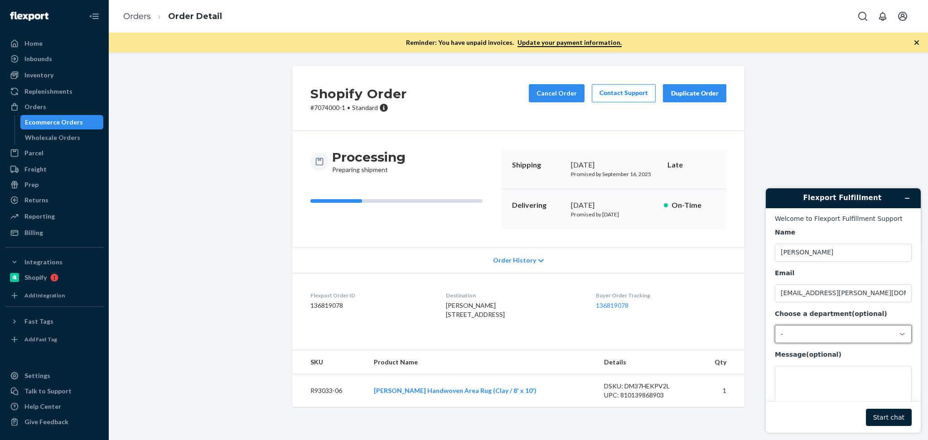
click at [819, 336] on div "-" at bounding box center [837, 334] width 114 height 8
click at [817, 368] on li "Messaging (Chat Team)" at bounding box center [842, 373] width 134 height 16
click at [829, 402] on footer "Start chat" at bounding box center [842, 417] width 155 height 31
click at [828, 392] on textarea "Message (optional)" at bounding box center [842, 391] width 137 height 51
drag, startPoint x: 354, startPoint y: 309, endPoint x: 301, endPoint y: 294, distance: 54.9
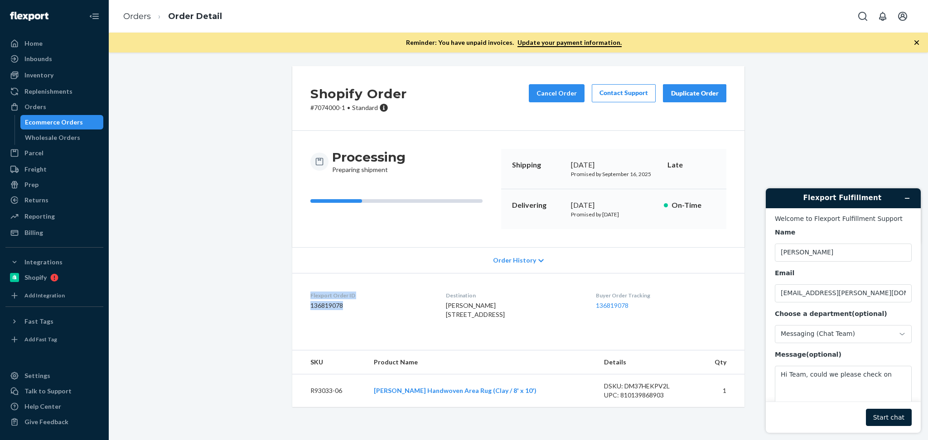
click at [301, 294] on dl "Flexport Order ID 136819078 Destination shane marechal 6439 Oakdale Ave Woodlan…" at bounding box center [518, 307] width 452 height 68
copy div "Flexport Order ID 136819078"
click at [891, 382] on textarea "Hi Team, could we please check on" at bounding box center [842, 391] width 137 height 51
paste textarea "Flexport Order ID 136819078"
click at [778, 395] on textarea "Hi Team, could we please check on Flexport Order ID 136819078" at bounding box center [842, 391] width 137 height 51
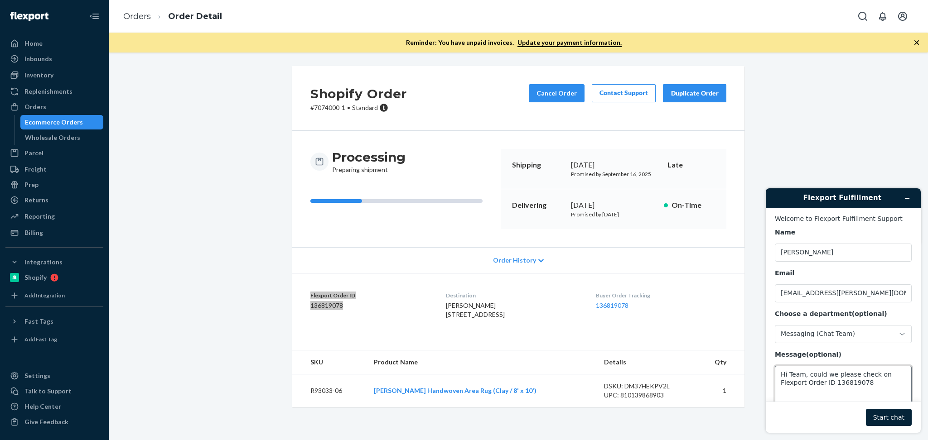
click at [838, 386] on textarea "Hi Team, could we please check on Flexport Order ID 136819078" at bounding box center [842, 391] width 137 height 51
type textarea "Hi Team, could we please check on Flexport Order ID 136819078 thanks"
click at [890, 415] on button "Start chat" at bounding box center [889, 417] width 46 height 17
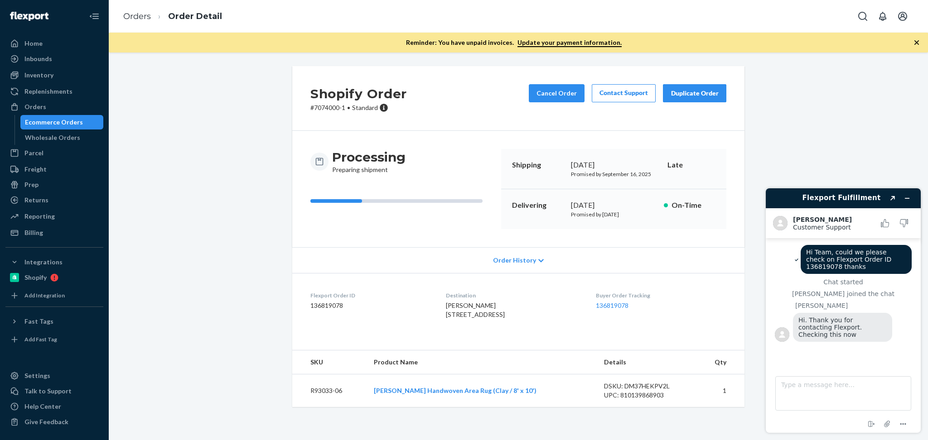
click at [223, 202] on div "Shopify Order # 7074000-1 • Standard Cancel Order Contact Support Duplicate Ord…" at bounding box center [517, 242] width 805 height 352
click at [909, 196] on icon "Minimise widget" at bounding box center [907, 198] width 6 height 6
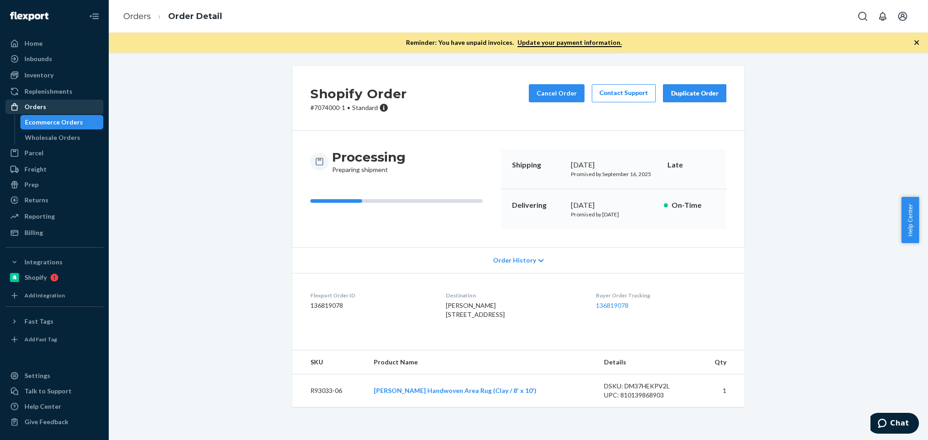
click at [77, 111] on div "Orders" at bounding box center [54, 107] width 96 height 13
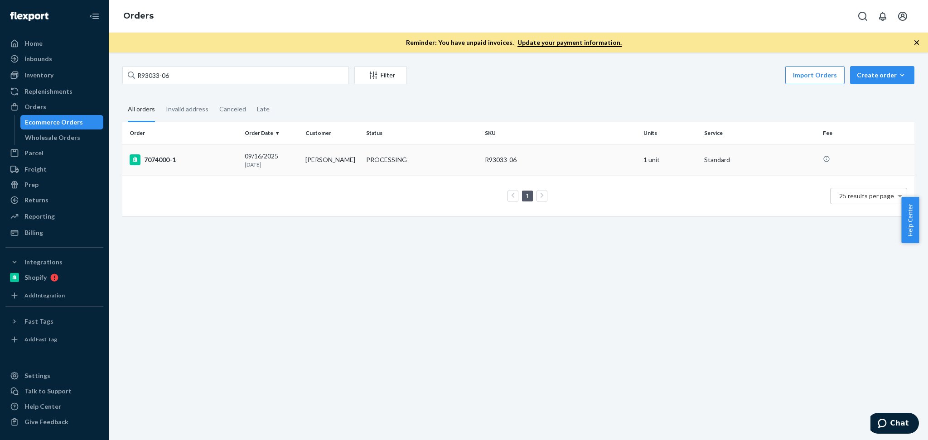
click at [283, 162] on p "9 days ago" at bounding box center [271, 165] width 53 height 8
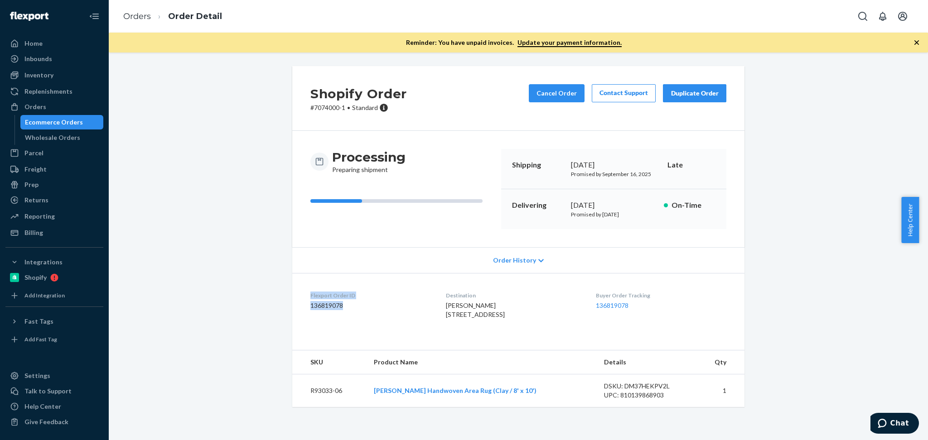
drag, startPoint x: 303, startPoint y: 297, endPoint x: 365, endPoint y: 305, distance: 62.5
click at [365, 305] on dl "Flexport Order ID 136819078 Destination shane marechal 6439 Oakdale Ave Woodlan…" at bounding box center [518, 307] width 452 height 68
copy div "Flexport Order ID 136819078"
click at [54, 109] on div "Orders" at bounding box center [54, 107] width 96 height 13
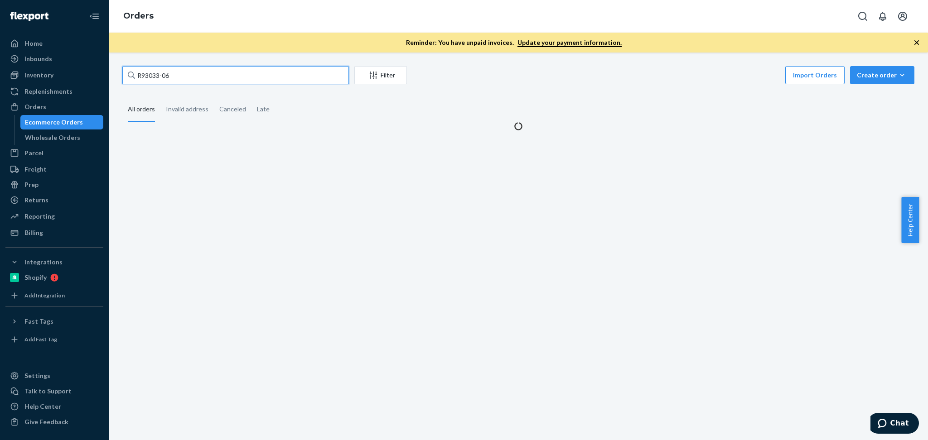
click at [208, 75] on input "R93033-06" at bounding box center [235, 75] width 226 height 18
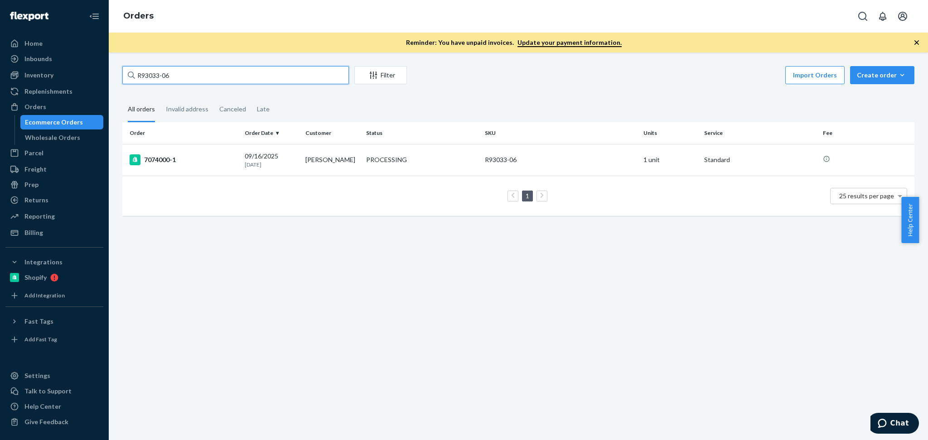
click at [208, 75] on input "R93033-06" at bounding box center [235, 75] width 226 height 18
paste input "13714808"
type input "137148086"
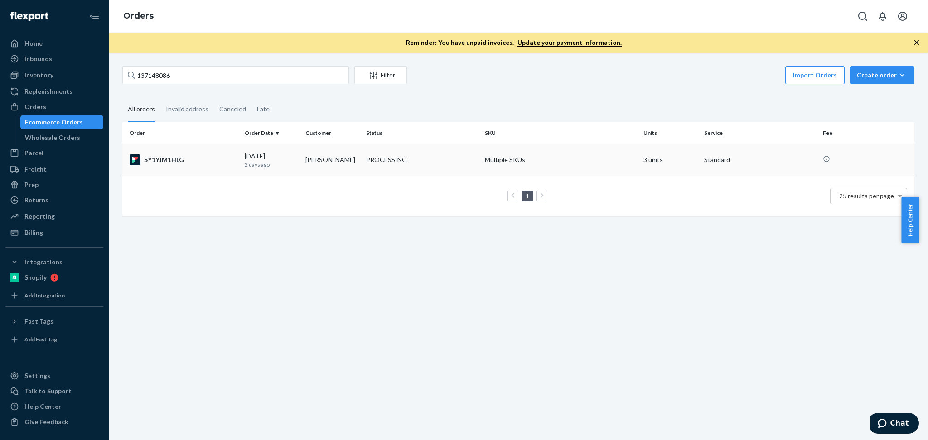
click at [294, 163] on p "2 days ago" at bounding box center [271, 165] width 53 height 8
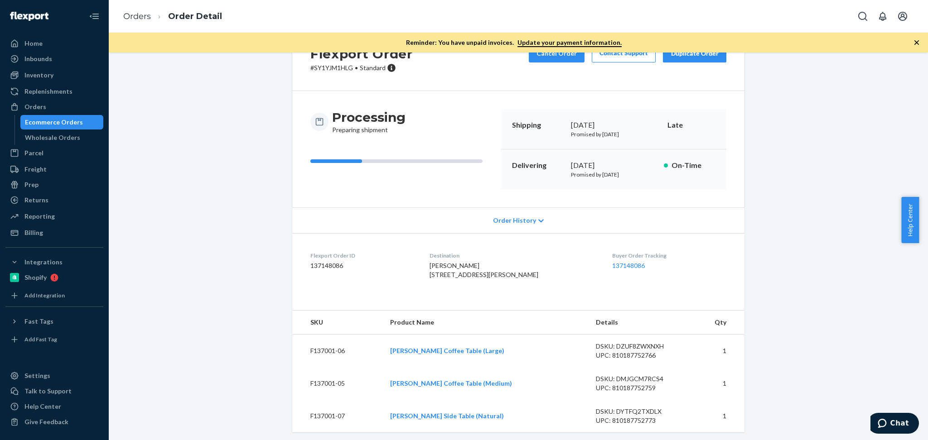
scroll to position [61, 0]
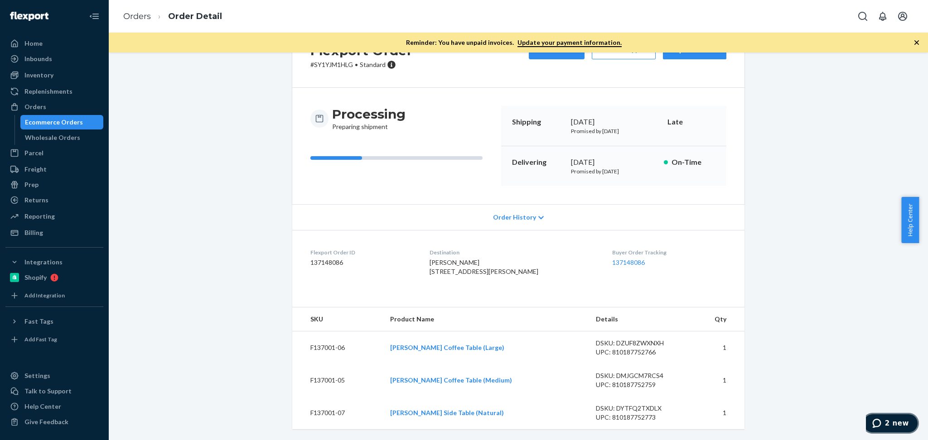
drag, startPoint x: 904, startPoint y: 425, endPoint x: 1731, endPoint y: 809, distance: 911.6
click at [904, 425] on span "2 new" at bounding box center [897, 423] width 24 height 8
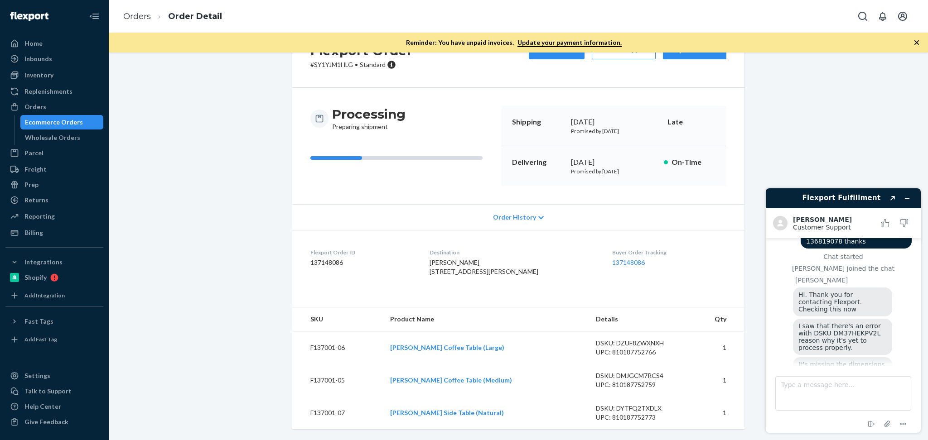
scroll to position [46, 0]
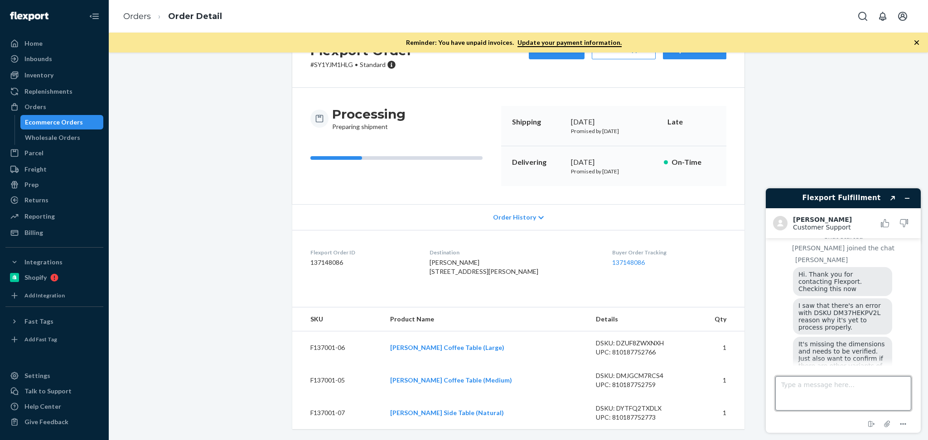
click at [837, 391] on textarea "Type a message here..." at bounding box center [843, 393] width 136 height 34
click at [848, 398] on textarea "Type a message here..." at bounding box center [843, 393] width 136 height 34
type textarea "Y"
type textarea "Hold on."
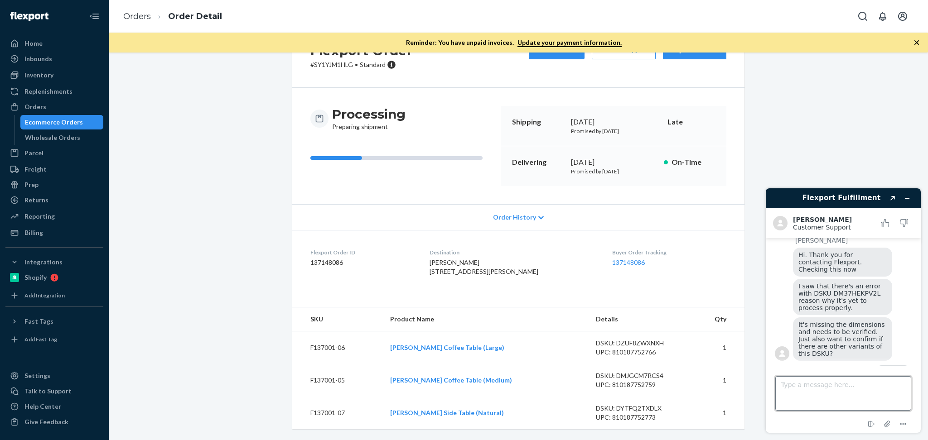
scroll to position [97, 0]
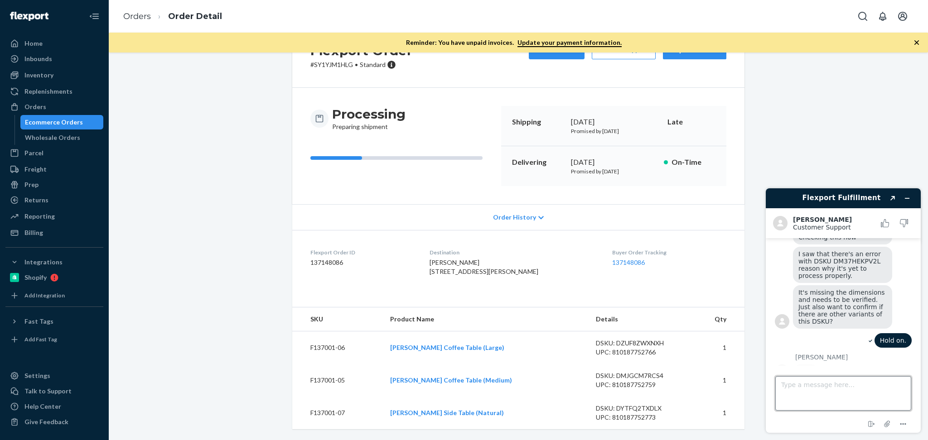
click at [844, 401] on textarea "Type a message here..." at bounding box center [843, 393] width 136 height 34
paste textarea "Jasmit Handwoven Area Rug Clay / 8' x 10'"
click at [853, 394] on textarea "I tried to check that DSKU and it shows it only is for the Jasmit Rug Jasmit Ha…" at bounding box center [843, 393] width 136 height 34
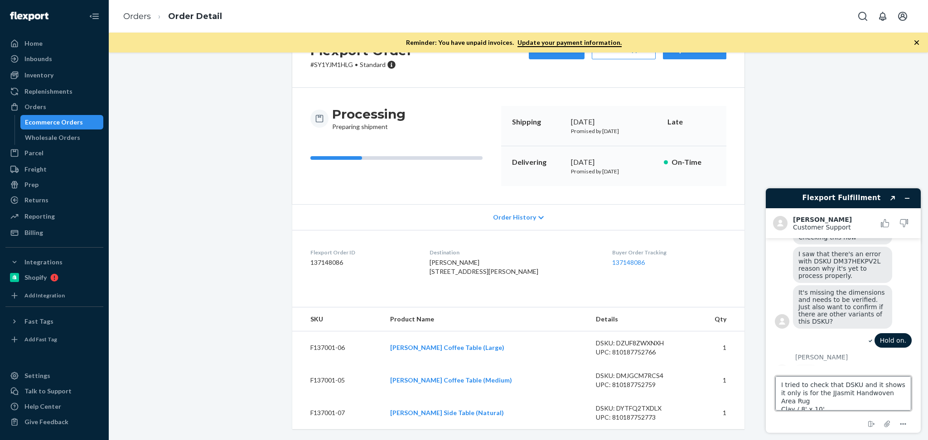
type textarea "I tried to check that DSKU and it shows it only is for the Jasmit Handwoven Are…"
click at [843, 406] on textarea "I tried to check that DSKU and it shows it only is for the Jasmit Handwoven Are…" at bounding box center [843, 393] width 136 height 34
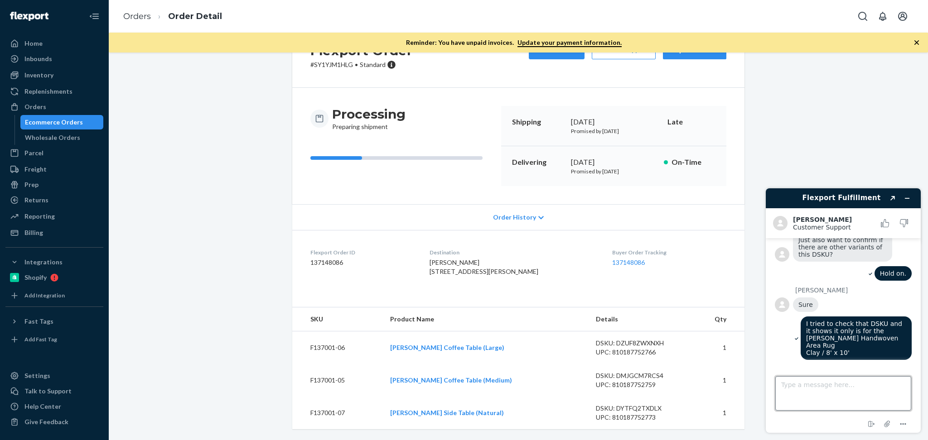
scroll to position [185, 0]
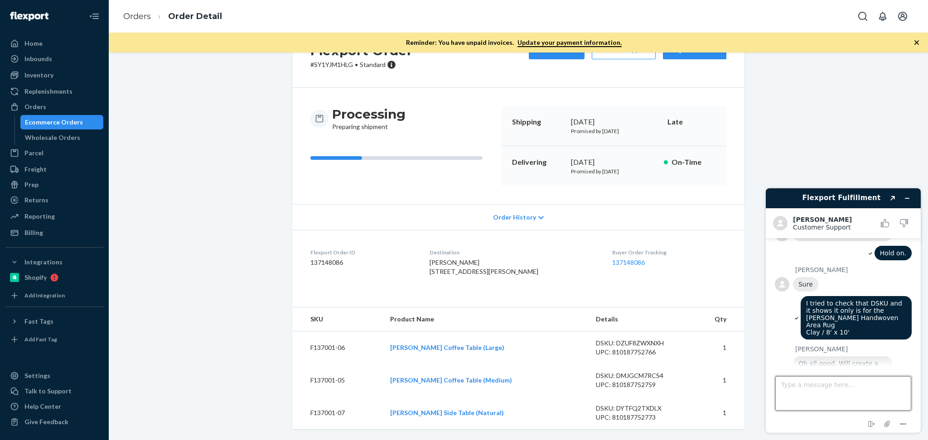
click at [835, 392] on textarea "Type a message here..." at bounding box center [843, 393] width 136 height 34
type textarea "Yes please how long will that take?"
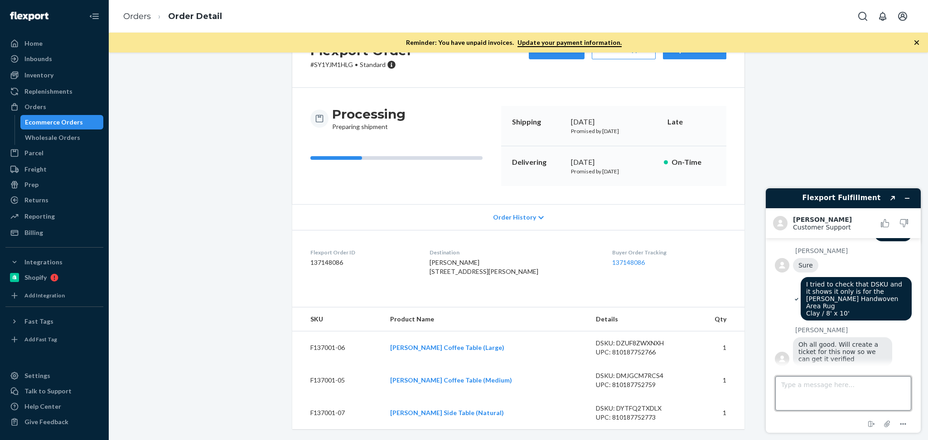
scroll to position [301, 0]
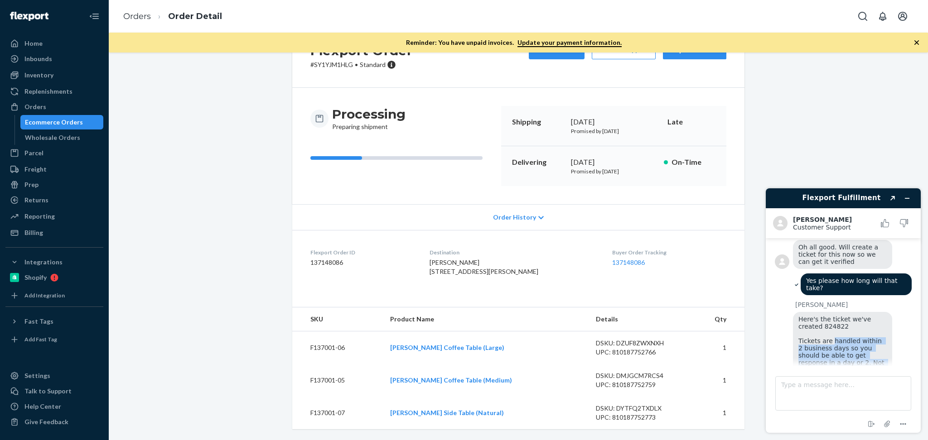
drag, startPoint x: 831, startPoint y: 311, endPoint x: 874, endPoint y: 336, distance: 49.5
click at [874, 336] on span "Here's the ticket we've created 824822 Tickets are handled within 2 business da…" at bounding box center [842, 356] width 88 height 80
click at [825, 333] on span "Here's the ticket we've created 824822 Tickets are handled within 2 business da…" at bounding box center [842, 356] width 88 height 80
click at [826, 333] on span "Here's the ticket we've created 824822 Tickets are handled within 2 business da…" at bounding box center [842, 356] width 88 height 80
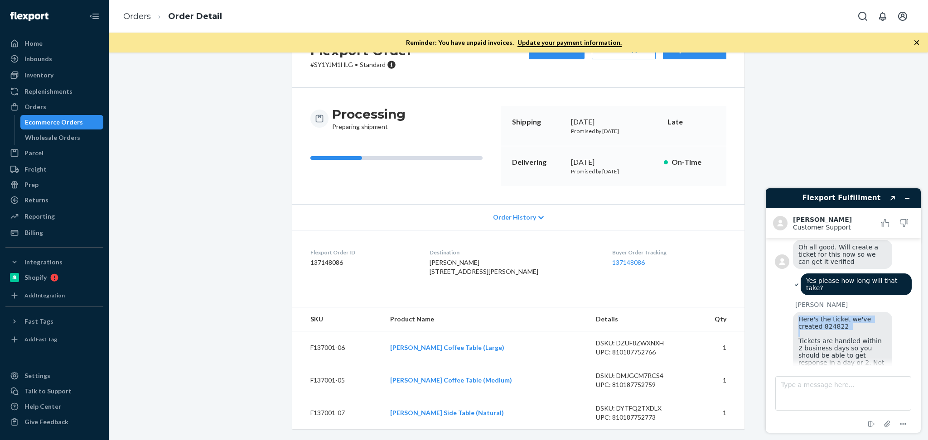
click at [856, 340] on span "Here's the ticket we've created 824822 Tickets are handled within 2 business da…" at bounding box center [842, 356] width 88 height 80
click at [834, 392] on textarea "Type a message here..." at bounding box center [843, 393] width 136 height 34
type textarea "okay, thank you very much"
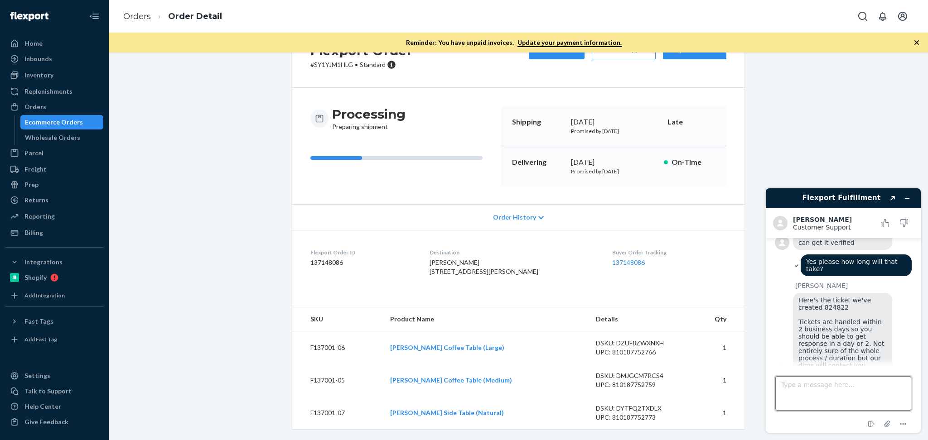
scroll to position [320, 0]
click at [910, 197] on button "Minimise widget" at bounding box center [906, 198] width 14 height 13
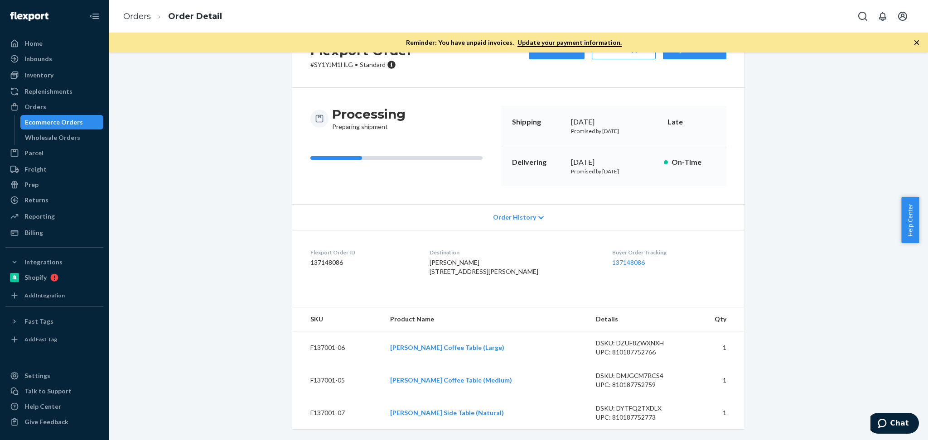
click at [883, 169] on div "Flexport Order # SY1YJM1HLG • Standard Cancel Order Contact Support Duplicate O…" at bounding box center [517, 231] width 805 height 417
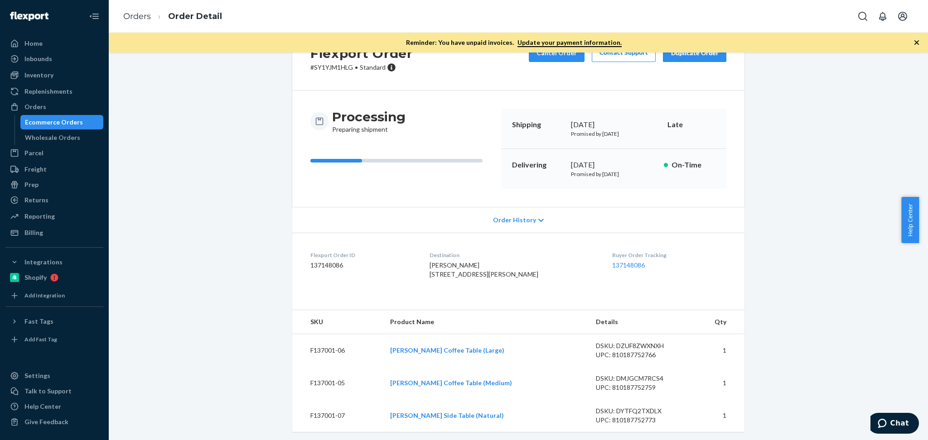
scroll to position [61, 0]
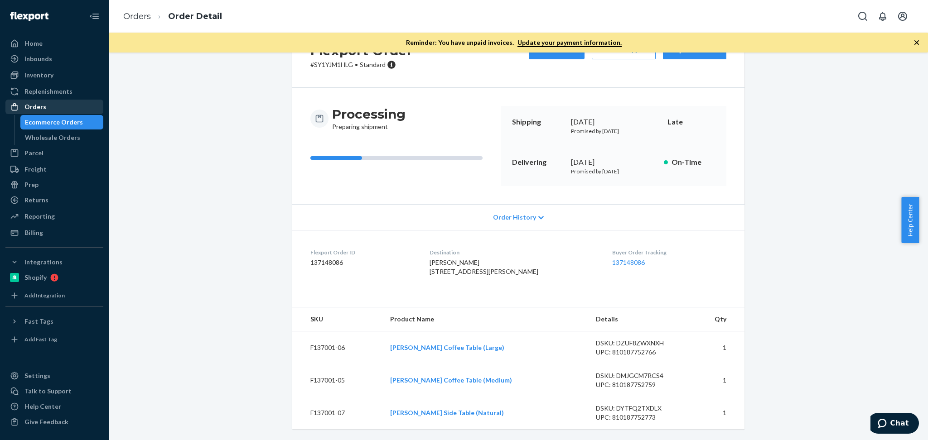
click at [35, 105] on div "Orders" at bounding box center [35, 106] width 22 height 9
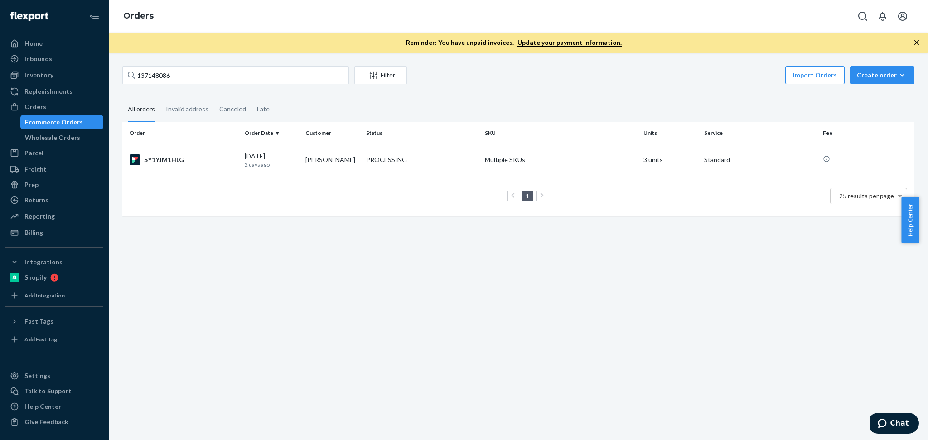
click at [316, 269] on div "137148086 Filter Import Orders Create order Ecommerce order Removal order All o…" at bounding box center [518, 247] width 819 height 388
drag, startPoint x: 887, startPoint y: 419, endPoint x: 1750, endPoint y: 727, distance: 916.4
click at [885, 419] on span "2 new" at bounding box center [878, 423] width 13 height 9
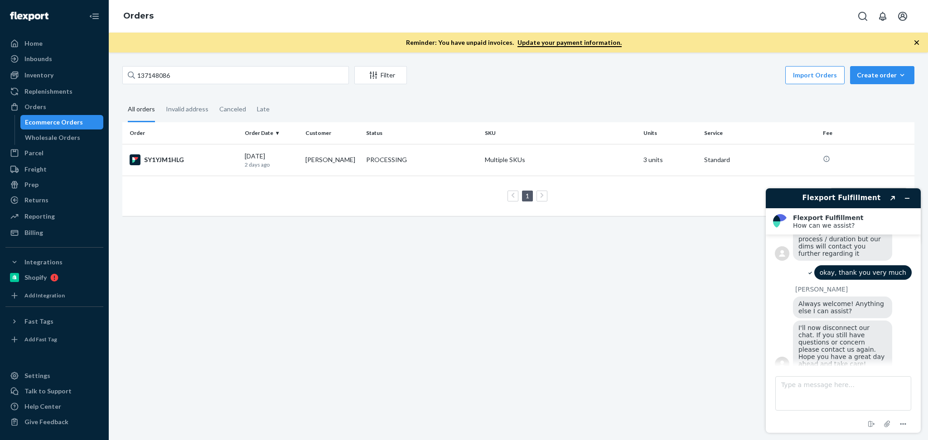
scroll to position [436, 0]
click at [755, 296] on div "137148086 Filter Import Orders Create order Ecommerce order Removal order All o…" at bounding box center [518, 247] width 819 height 388
click at [902, 195] on button "Minimise widget" at bounding box center [906, 198] width 14 height 13
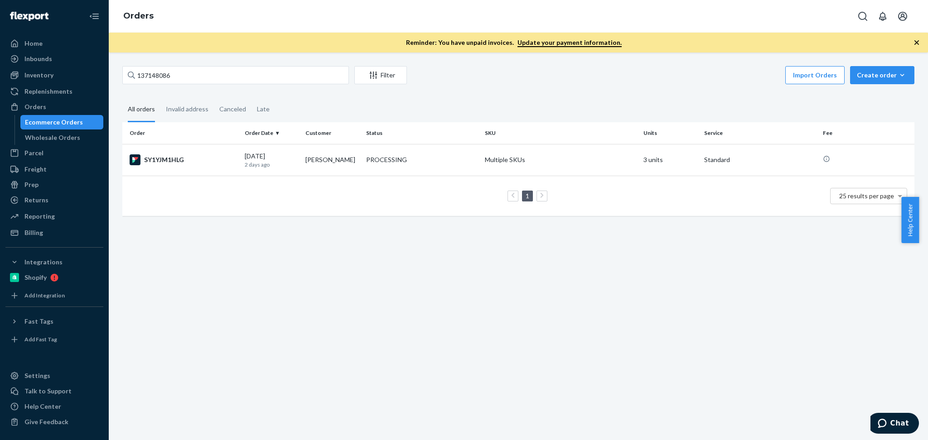
click at [752, 270] on div "137148086 Filter Import Orders Create order Ecommerce order Removal order All o…" at bounding box center [518, 247] width 819 height 388
click at [322, 246] on div "137148086 Filter Import Orders Create order Ecommerce order Removal order All o…" at bounding box center [518, 247] width 819 height 388
click at [189, 80] on input "137148086" at bounding box center [235, 75] width 226 height 18
click at [325, 288] on div "137148086 Filter Import Orders Create order Ecommerce order Removal order All o…" at bounding box center [518, 247] width 819 height 388
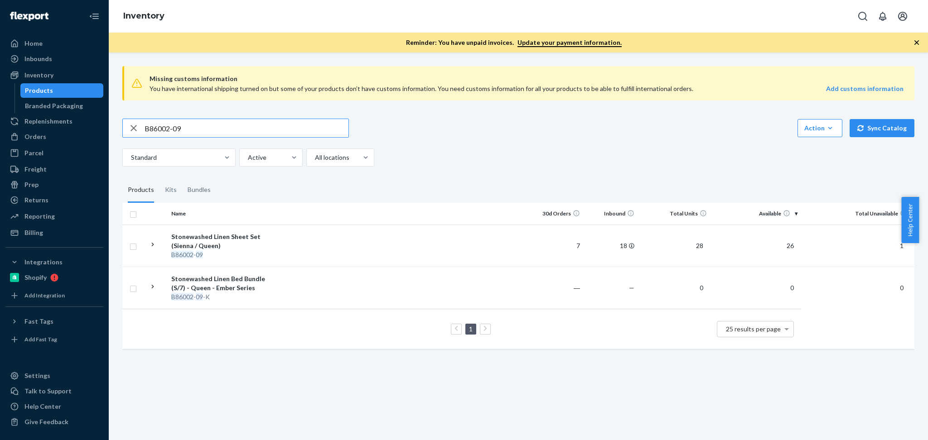
click at [278, 137] on input "B86002-09" at bounding box center [246, 128] width 204 height 18
type input "R93012-09"
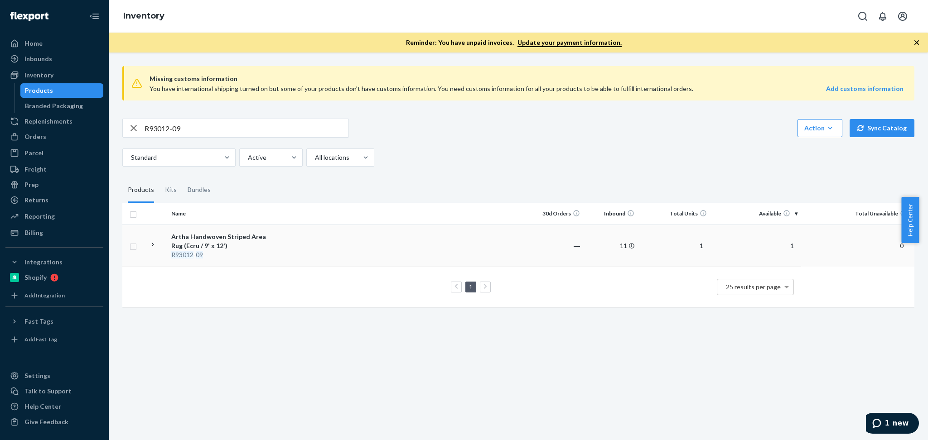
click at [193, 232] on div "Artha Handwoven Striped Area Rug (Ecru / 9' x 12')" at bounding box center [218, 241] width 95 height 18
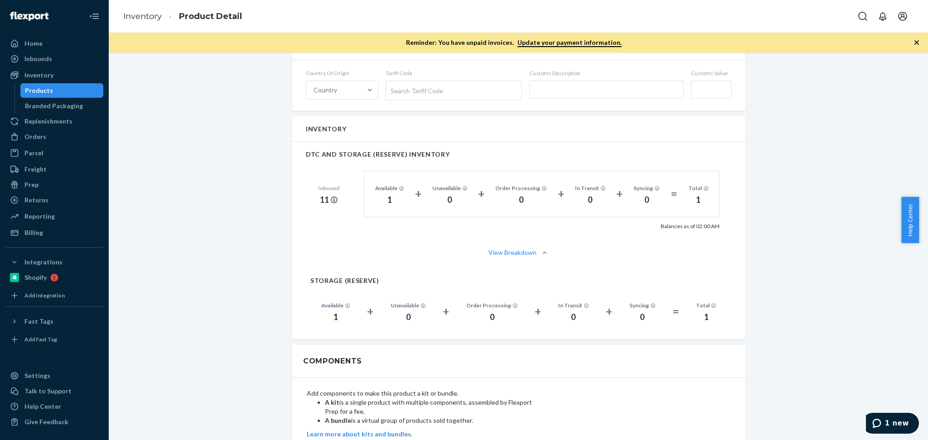
scroll to position [444, 0]
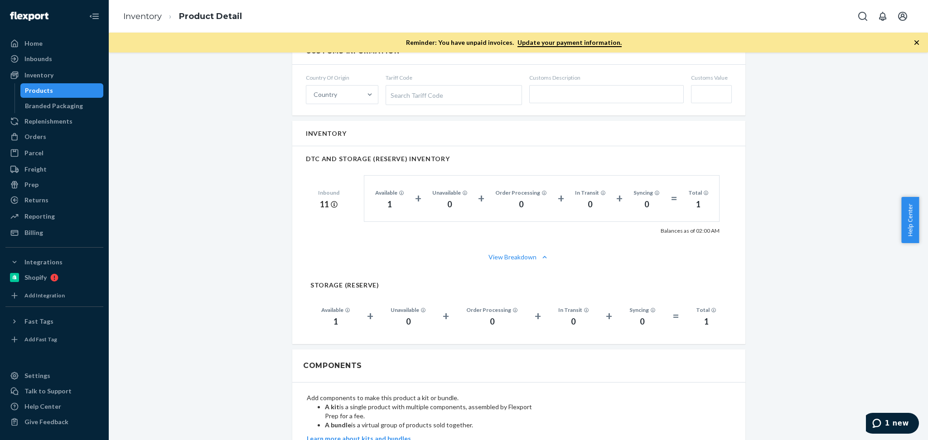
click at [836, 316] on div "Artha Handwoven Striped Area Rug (Ecru / 9' x 12') Actions Add components Hide …" at bounding box center [517, 184] width 805 height 1125
click at [805, 378] on div "Artha Handwoven Striped Area Rug (Ecru / 9' x 12') Actions Add components Hide …" at bounding box center [517, 184] width 805 height 1125
click at [54, 74] on div "Inventory" at bounding box center [54, 75] width 96 height 13
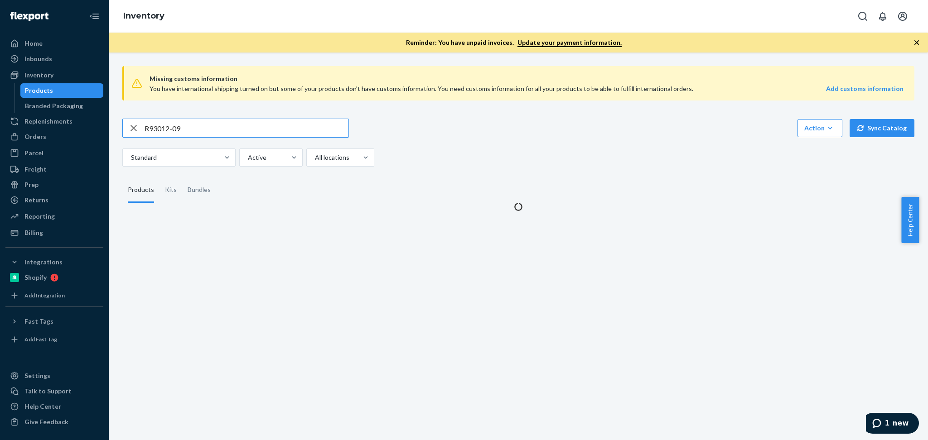
click at [195, 131] on input "R93012-09" at bounding box center [246, 128] width 204 height 18
type input "P81011-01"
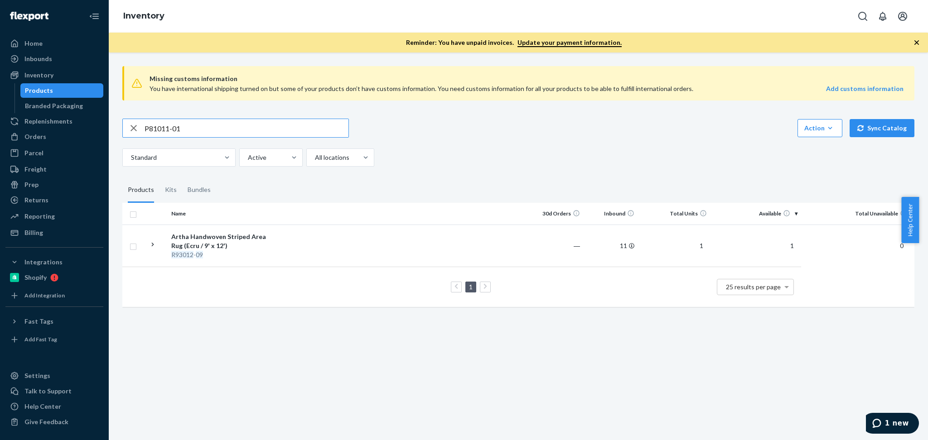
click at [207, 134] on input "P81011-01" at bounding box center [246, 128] width 204 height 18
click at [196, 192] on div "Bundles" at bounding box center [199, 190] width 23 height 25
click at [182, 178] on input "Bundles" at bounding box center [182, 178] width 0 height 0
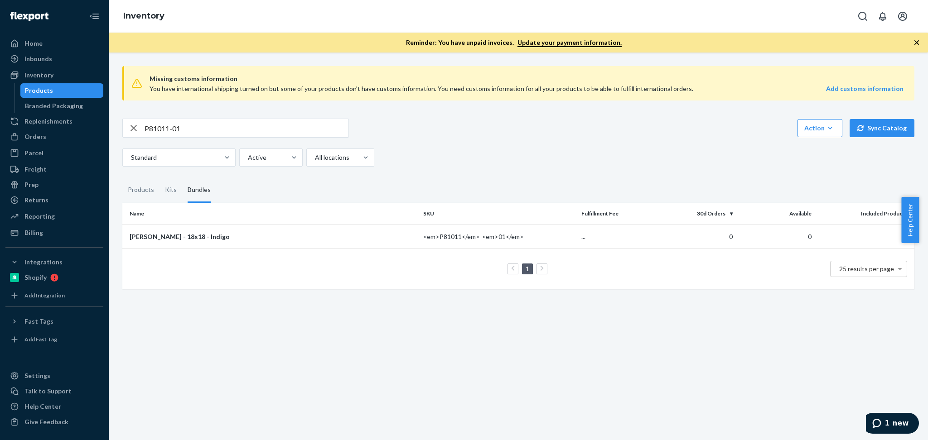
click at [132, 216] on th "Name" at bounding box center [270, 214] width 297 height 22
click at [142, 190] on div "Products" at bounding box center [141, 190] width 26 height 25
click at [122, 178] on input "Products" at bounding box center [122, 178] width 0 height 0
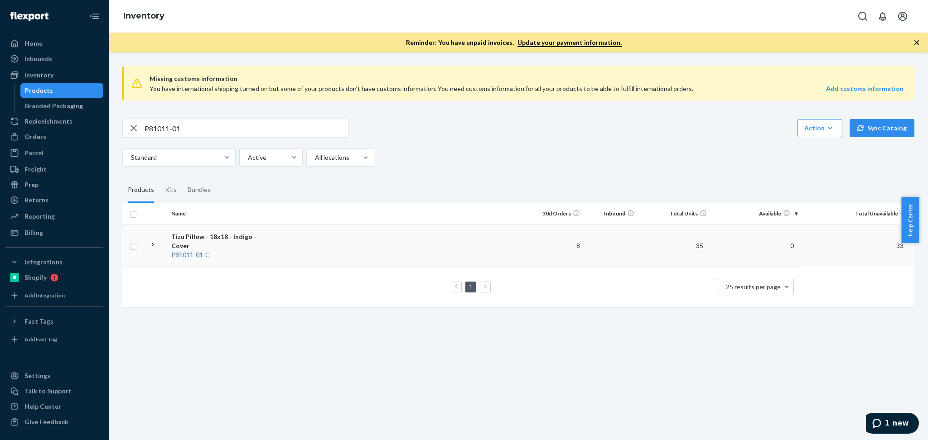
click at [219, 238] on div "Tizu Pillow - 18x18 - Indigo - Cover" at bounding box center [218, 241] width 95 height 18
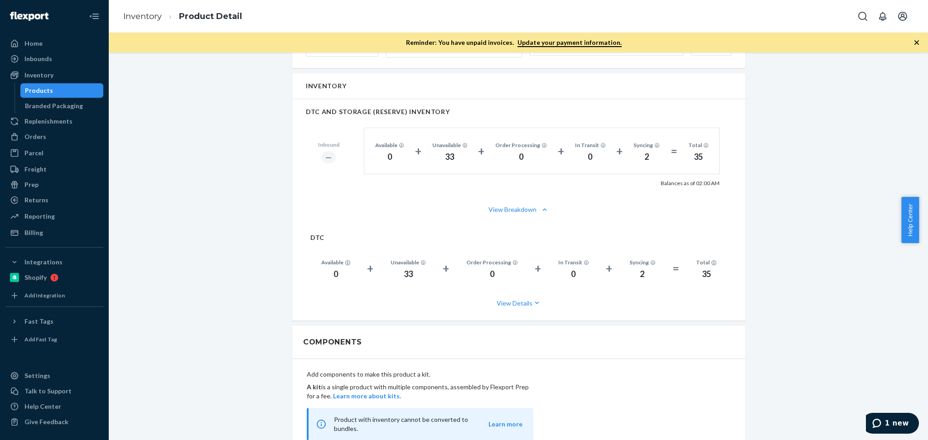
scroll to position [563, 0]
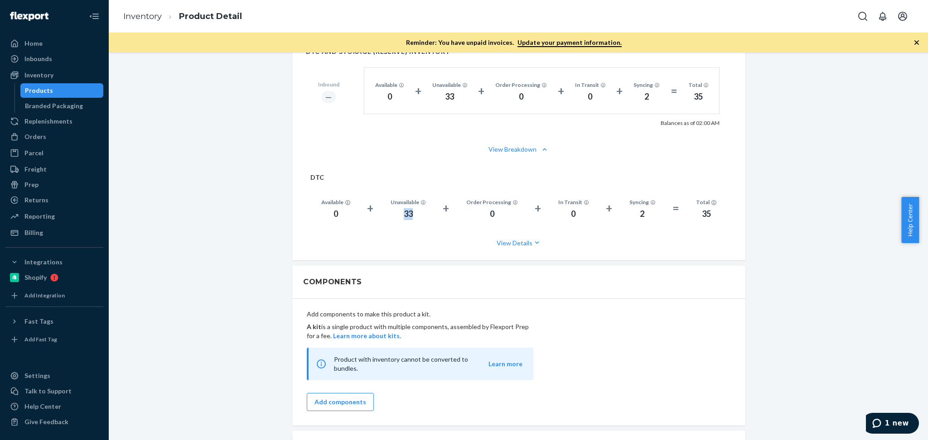
drag, startPoint x: 400, startPoint y: 216, endPoint x: 412, endPoint y: 217, distance: 11.8
click at [409, 217] on div "33" at bounding box center [407, 214] width 35 height 12
click at [414, 217] on div "33" at bounding box center [407, 214] width 35 height 12
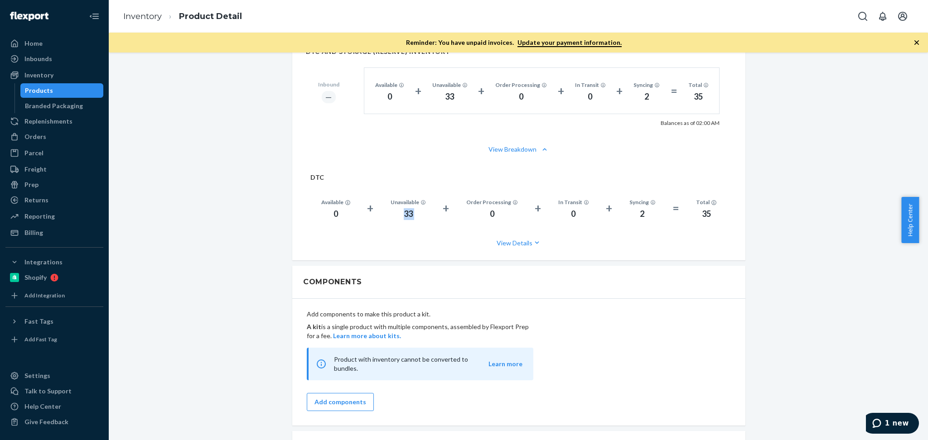
click at [421, 218] on div "33" at bounding box center [407, 214] width 35 height 12
click at [516, 240] on button "View Details" at bounding box center [518, 243] width 417 height 24
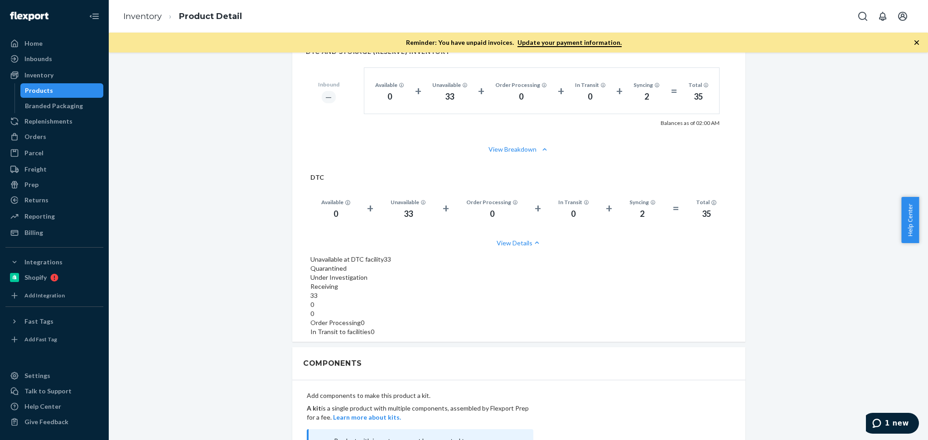
click at [438, 291] on span "33" at bounding box center [518, 295] width 417 height 9
click at [455, 318] on div "Order Processing 0" at bounding box center [518, 322] width 417 height 9
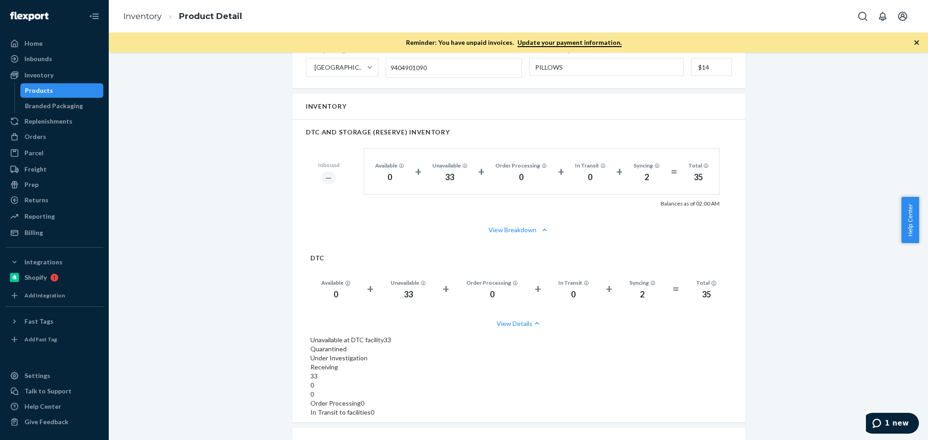
scroll to position [483, 0]
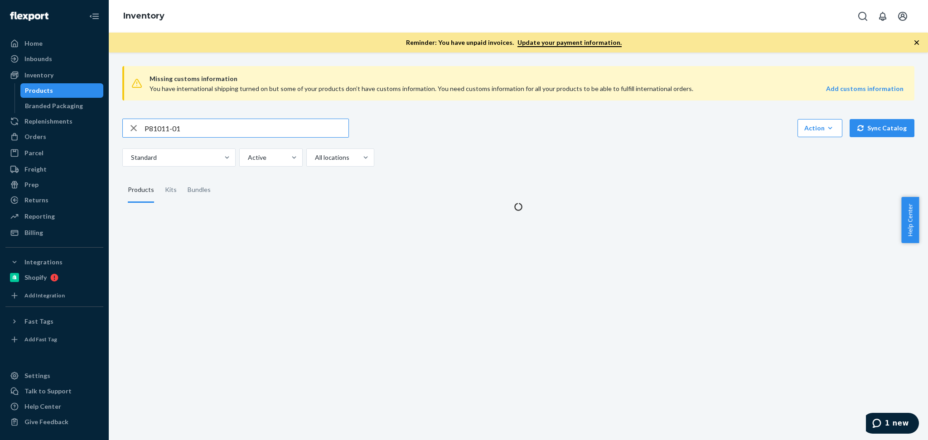
click at [208, 130] on input "P81011-01" at bounding box center [246, 128] width 204 height 18
click at [208, 129] on input "P81011-01" at bounding box center [246, 128] width 204 height 18
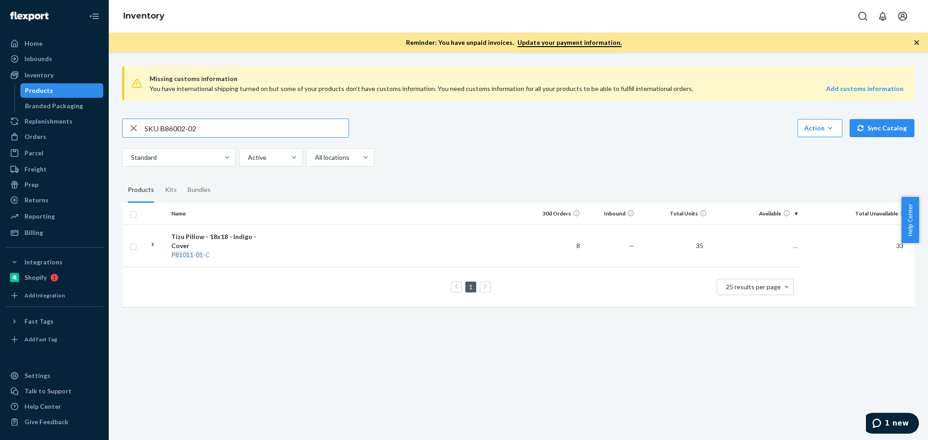
click at [159, 132] on input "SKU B86002-02" at bounding box center [246, 128] width 204 height 18
type input "B86002-02"
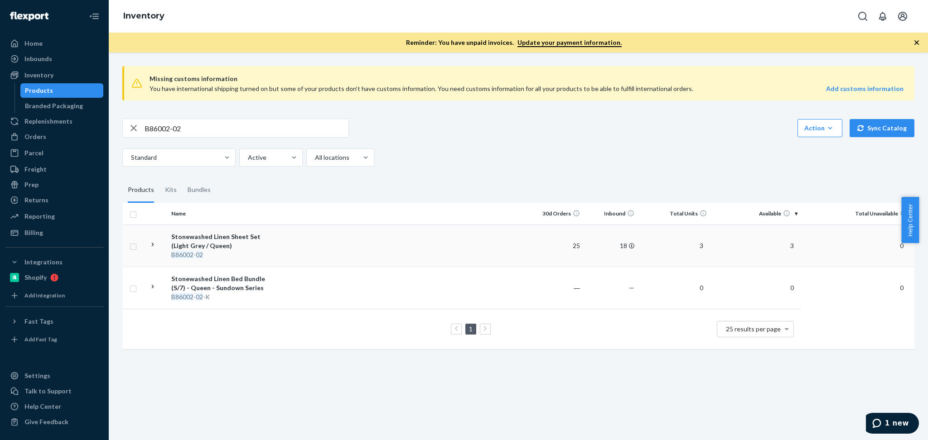
click at [222, 246] on div "Stonewashed Linen Sheet Set (Light Grey / Queen)" at bounding box center [218, 241] width 95 height 18
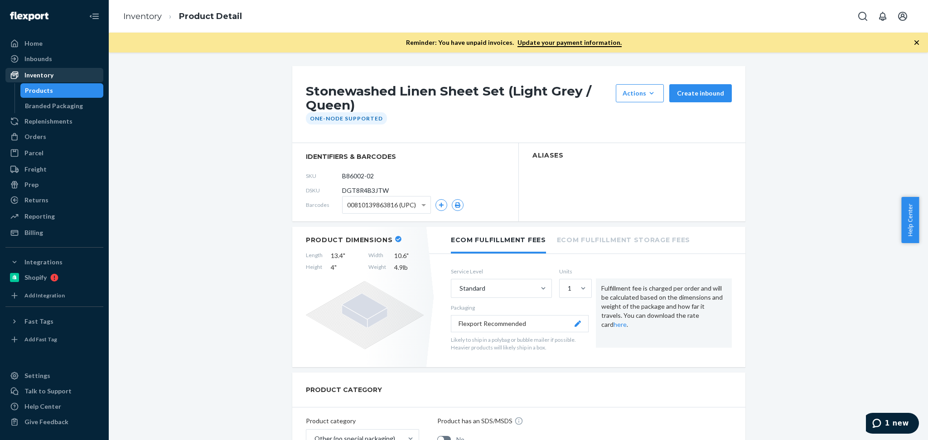
click at [73, 76] on div "Inventory" at bounding box center [54, 75] width 96 height 13
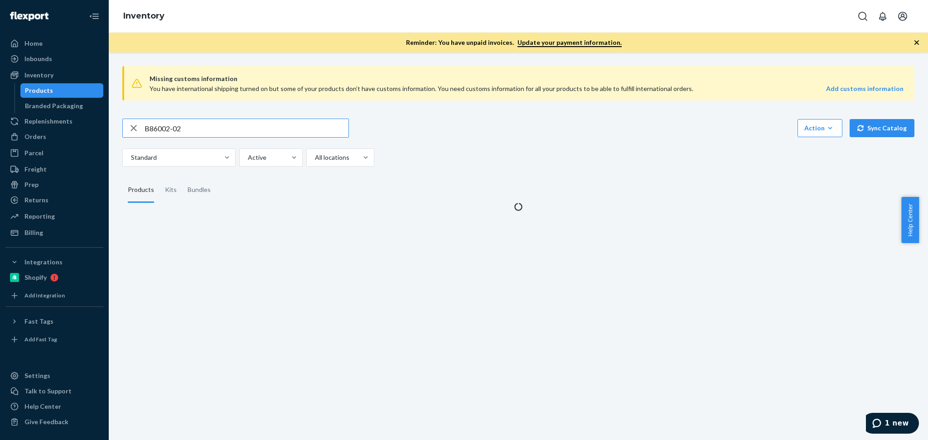
click at [195, 131] on input "B86002-02" at bounding box center [246, 128] width 204 height 18
click at [196, 131] on input "B86002-02" at bounding box center [246, 128] width 204 height 18
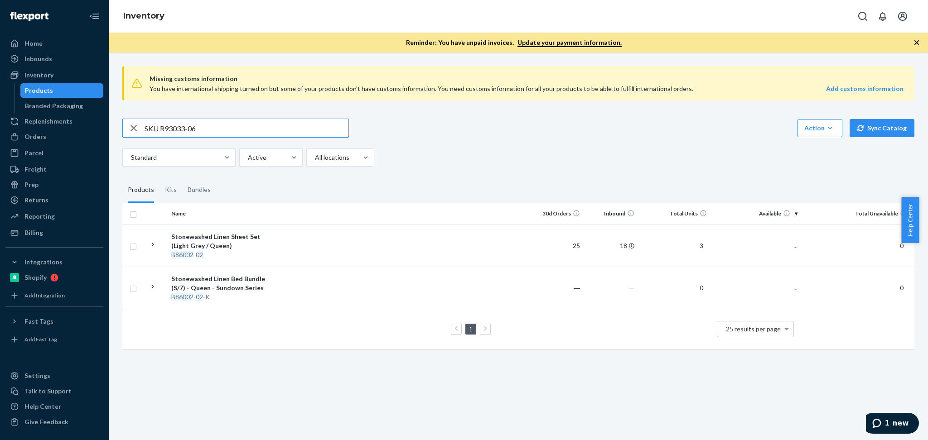
click at [159, 126] on input "SKU R93033-06" at bounding box center [246, 128] width 204 height 18
type input "R93033-06"
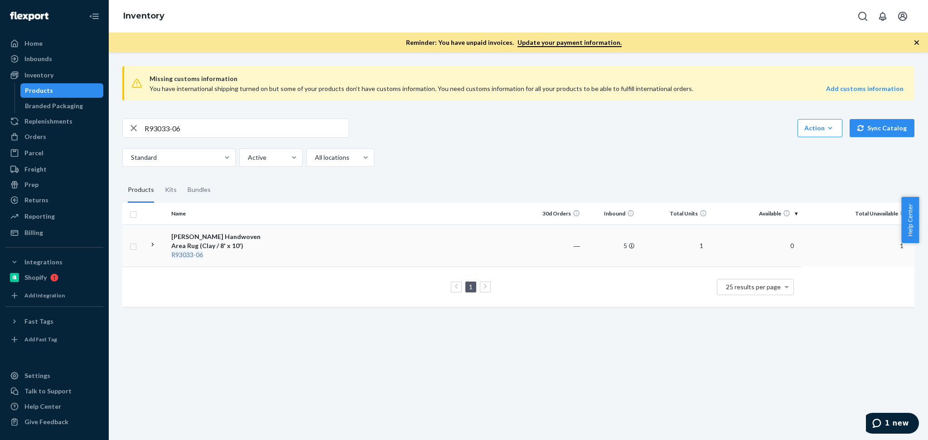
click at [211, 245] on div "[PERSON_NAME] Handwoven Area Rug (Clay / 8' x 10')" at bounding box center [218, 241] width 95 height 18
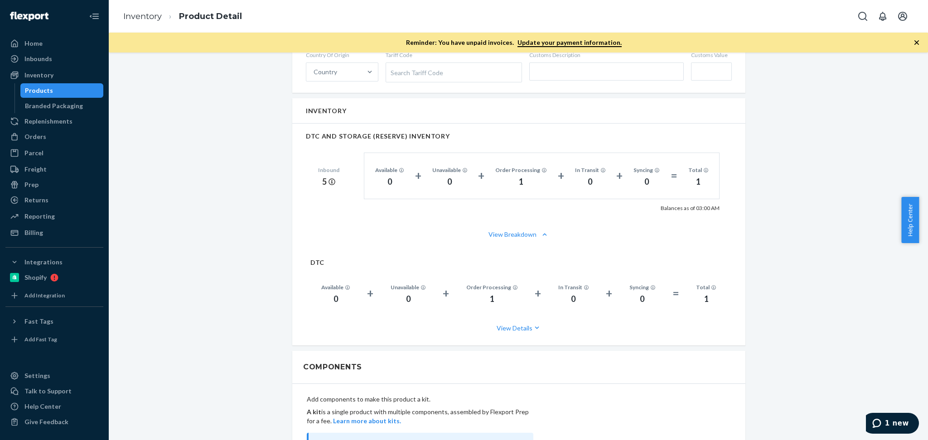
scroll to position [483, 0]
drag, startPoint x: 923, startPoint y: 235, endPoint x: 927, endPoint y: 284, distance: 49.5
click at [927, 284] on html "Home Inbounds Shipping Plans Problems Inventory Products Branded Packaging Repl…" at bounding box center [464, 220] width 928 height 440
click at [867, 277] on div "[PERSON_NAME] Handwoven Area Rug (Clay / 8' x 10') Actions Add components Hide …" at bounding box center [517, 175] width 805 height 1184
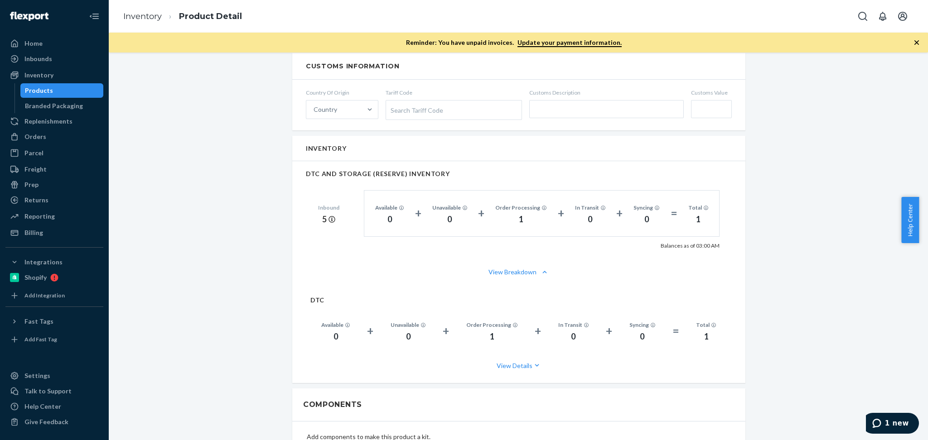
scroll to position [430, 0]
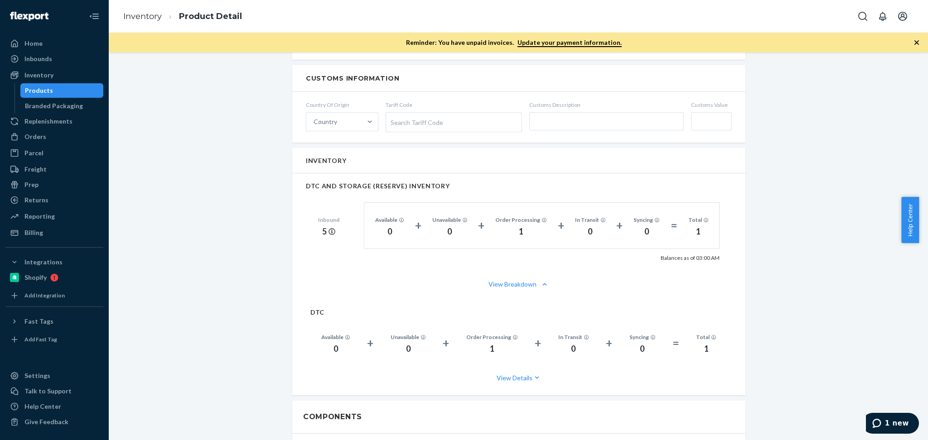
click at [524, 226] on div "1" at bounding box center [521, 232] width 52 height 12
click at [515, 379] on button "View Details" at bounding box center [518, 378] width 417 height 24
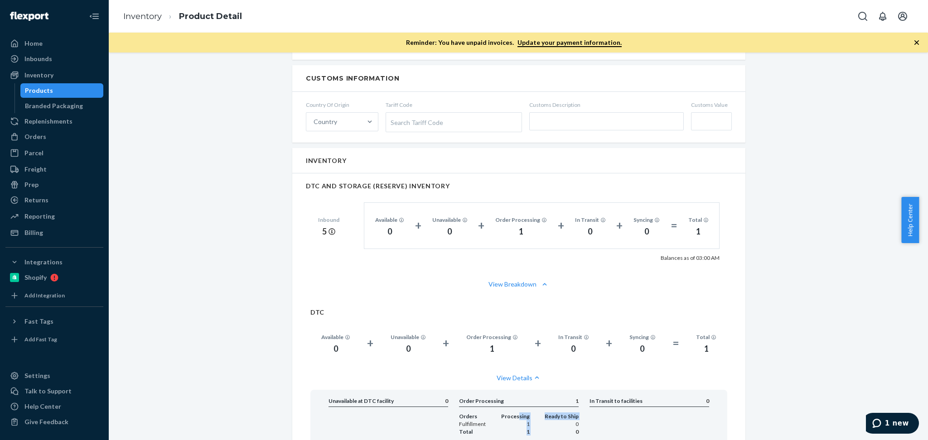
drag, startPoint x: 515, startPoint y: 414, endPoint x: 535, endPoint y: 415, distance: 20.9
click at [535, 415] on div "Orders Fulfillment Total Processing 1 1 Ready to Ship 0 0" at bounding box center [519, 424] width 120 height 23
click at [528, 416] on div "Orders Fulfillment Total Processing 1 1 Ready to Ship 0 0" at bounding box center [519, 424] width 120 height 23
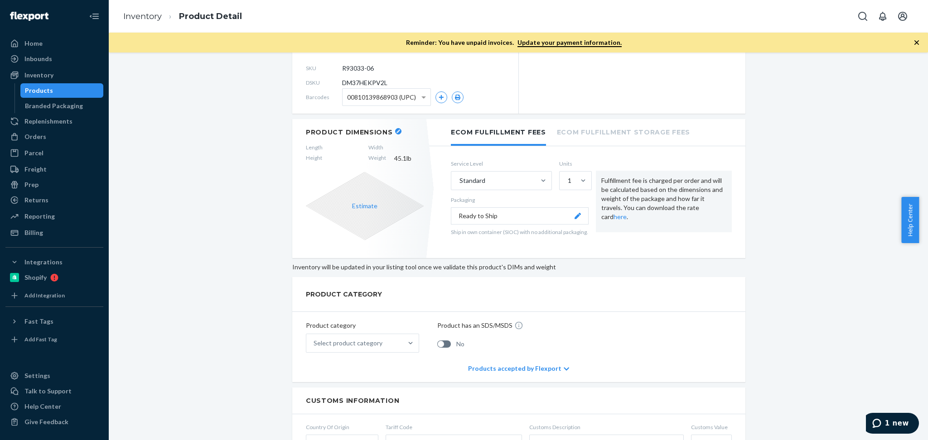
scroll to position [0, 0]
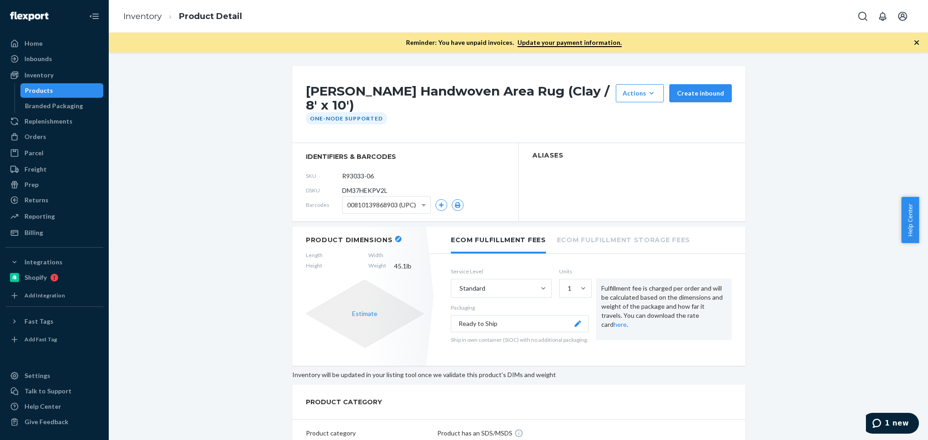
click at [356, 186] on span "DM37HEKPV2L" at bounding box center [364, 190] width 45 height 9
copy span "DM37HEKPV2L"
click at [59, 77] on div "Inventory" at bounding box center [54, 75] width 96 height 13
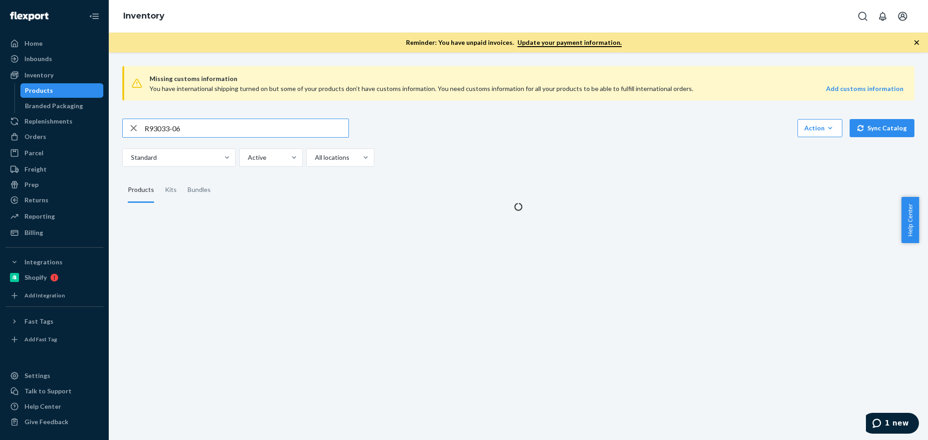
click at [215, 130] on input "R93033-06" at bounding box center [246, 128] width 204 height 18
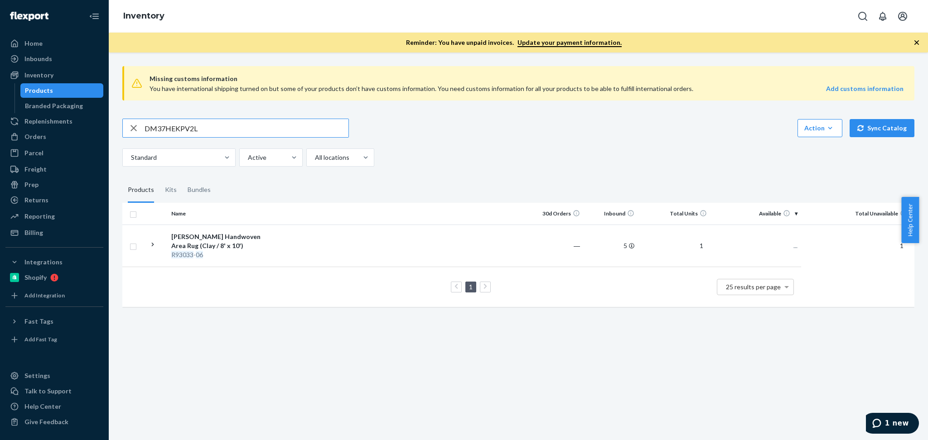
type input "DM37HEKPV2L"
click at [203, 190] on div "Bundles" at bounding box center [199, 190] width 23 height 25
click at [182, 178] on input "Bundles" at bounding box center [182, 178] width 0 height 0
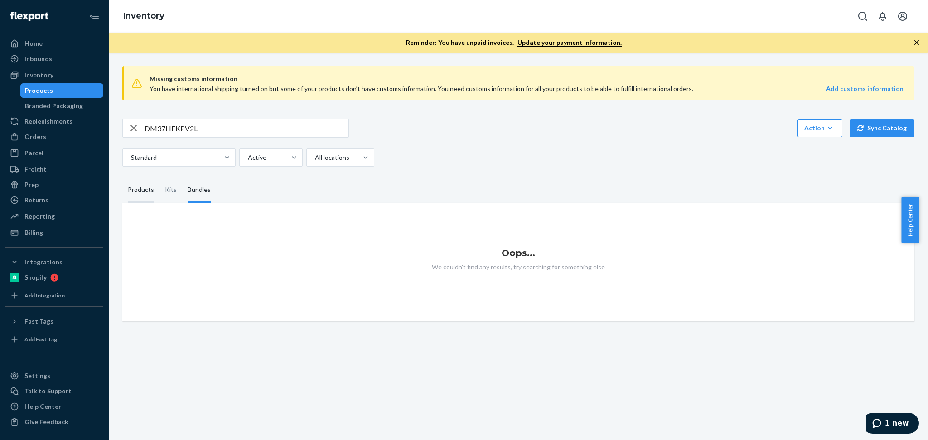
click at [137, 193] on div "Products" at bounding box center [141, 190] width 26 height 25
click at [122, 178] on input "Products" at bounding box center [122, 178] width 0 height 0
